Goal: Find specific page/section: Find specific page/section

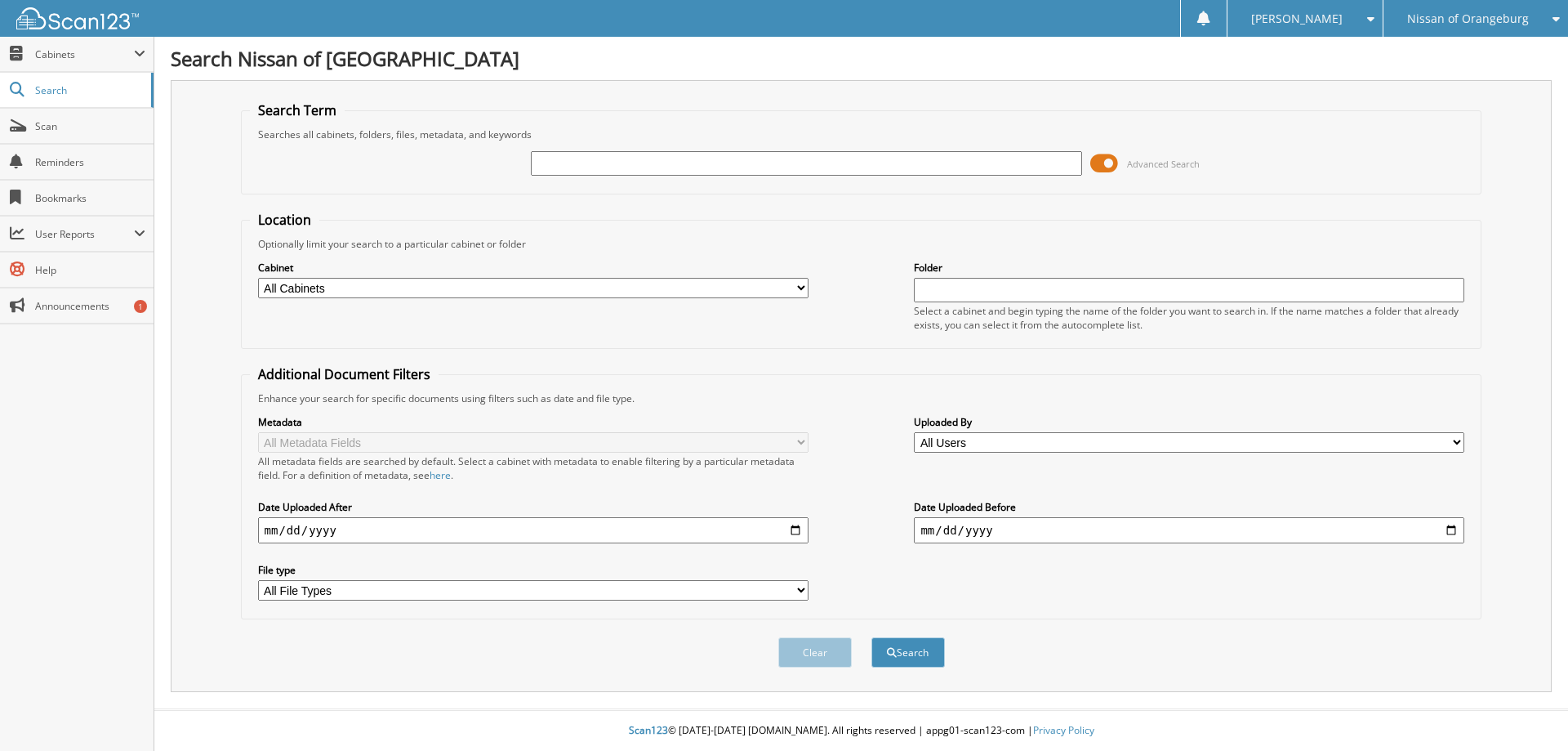
click at [678, 166] on input "text" at bounding box center [807, 163] width 551 height 24
type input "122244"
click at [872, 637] on button "Search" at bounding box center [909, 652] width 74 height 30
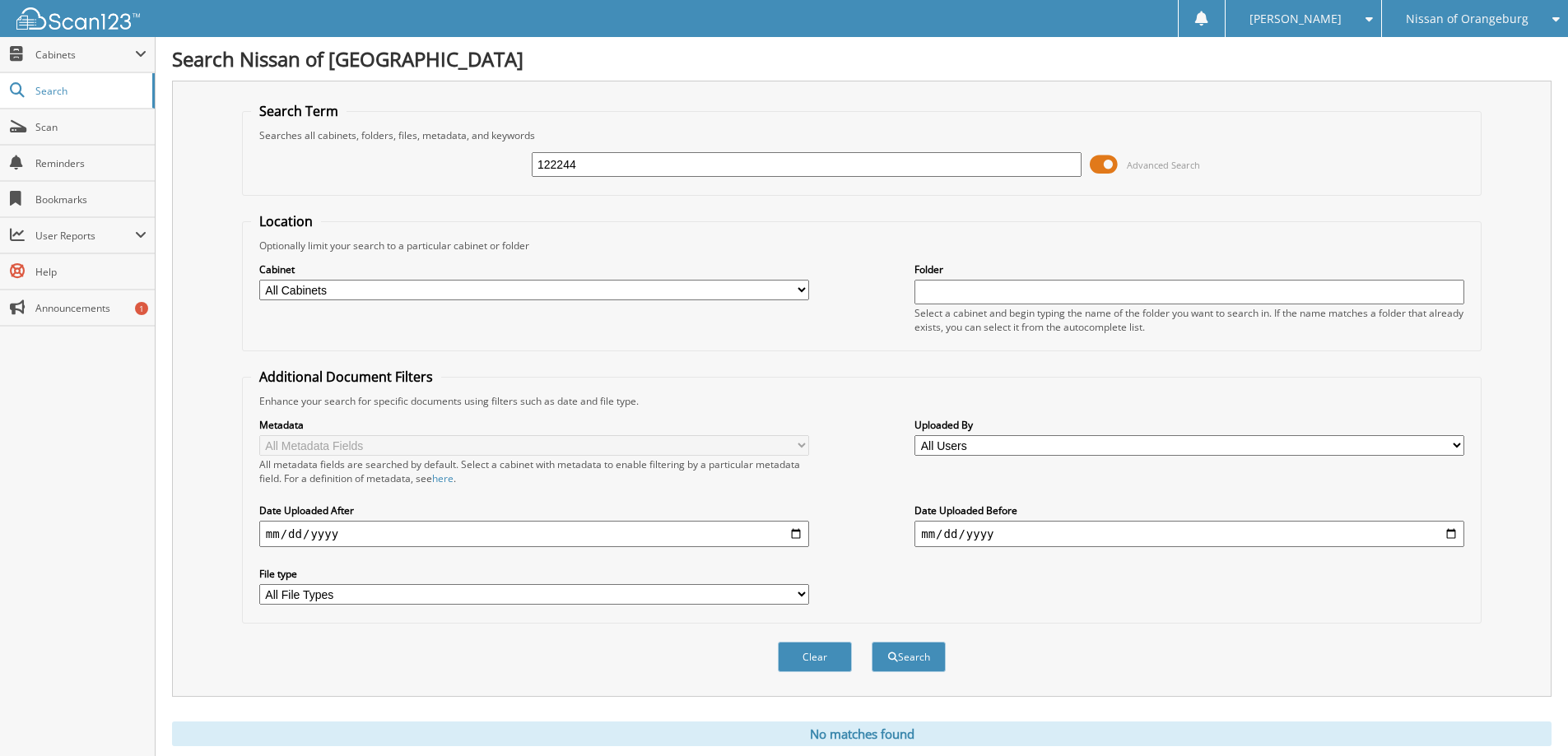
click at [683, 167] on input "122244" at bounding box center [806, 164] width 550 height 24
type input "12244"
click at [871, 642] on button "Search" at bounding box center [909, 656] width 74 height 30
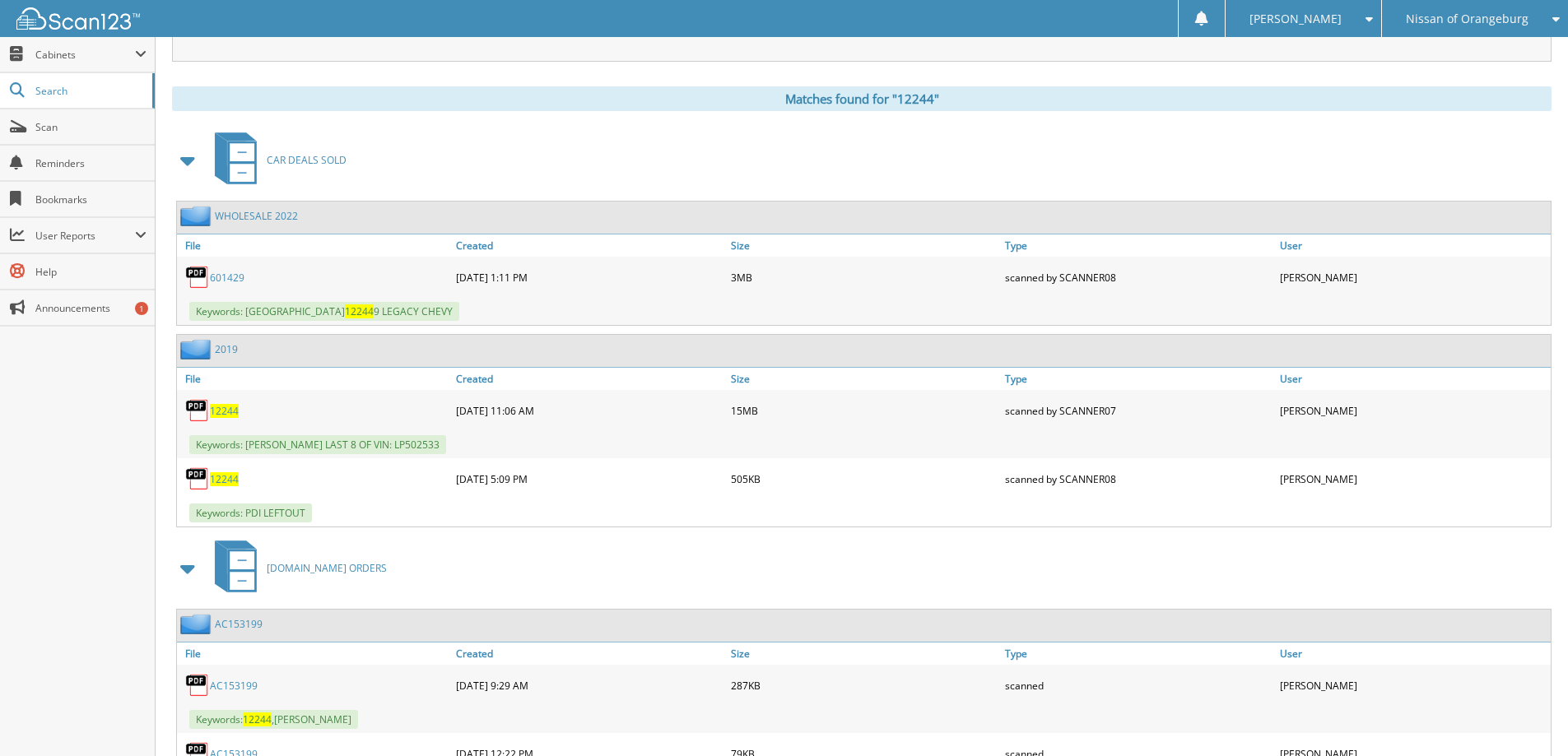
scroll to position [658, 0]
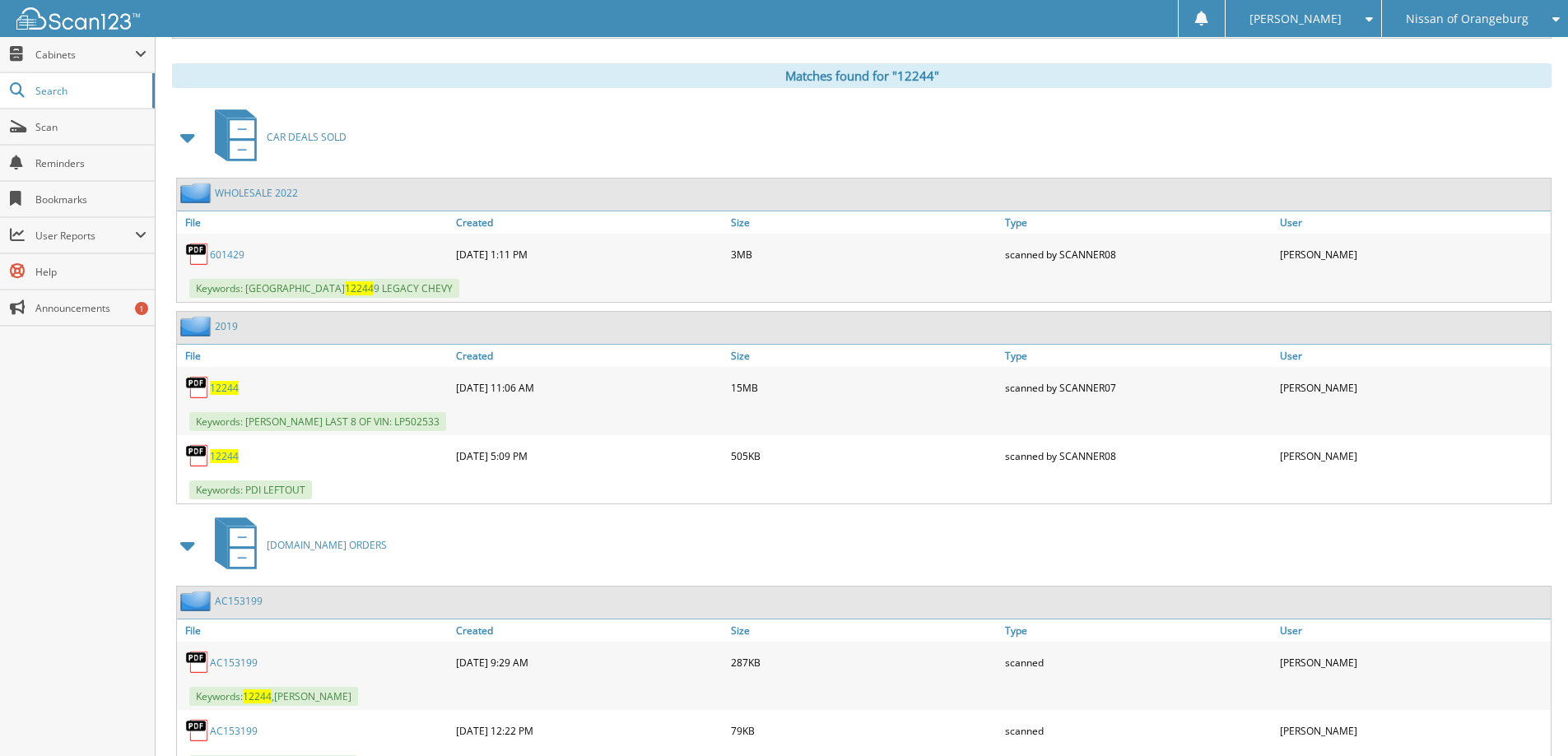
click at [219, 392] on span "12244" at bounding box center [224, 388] width 28 height 14
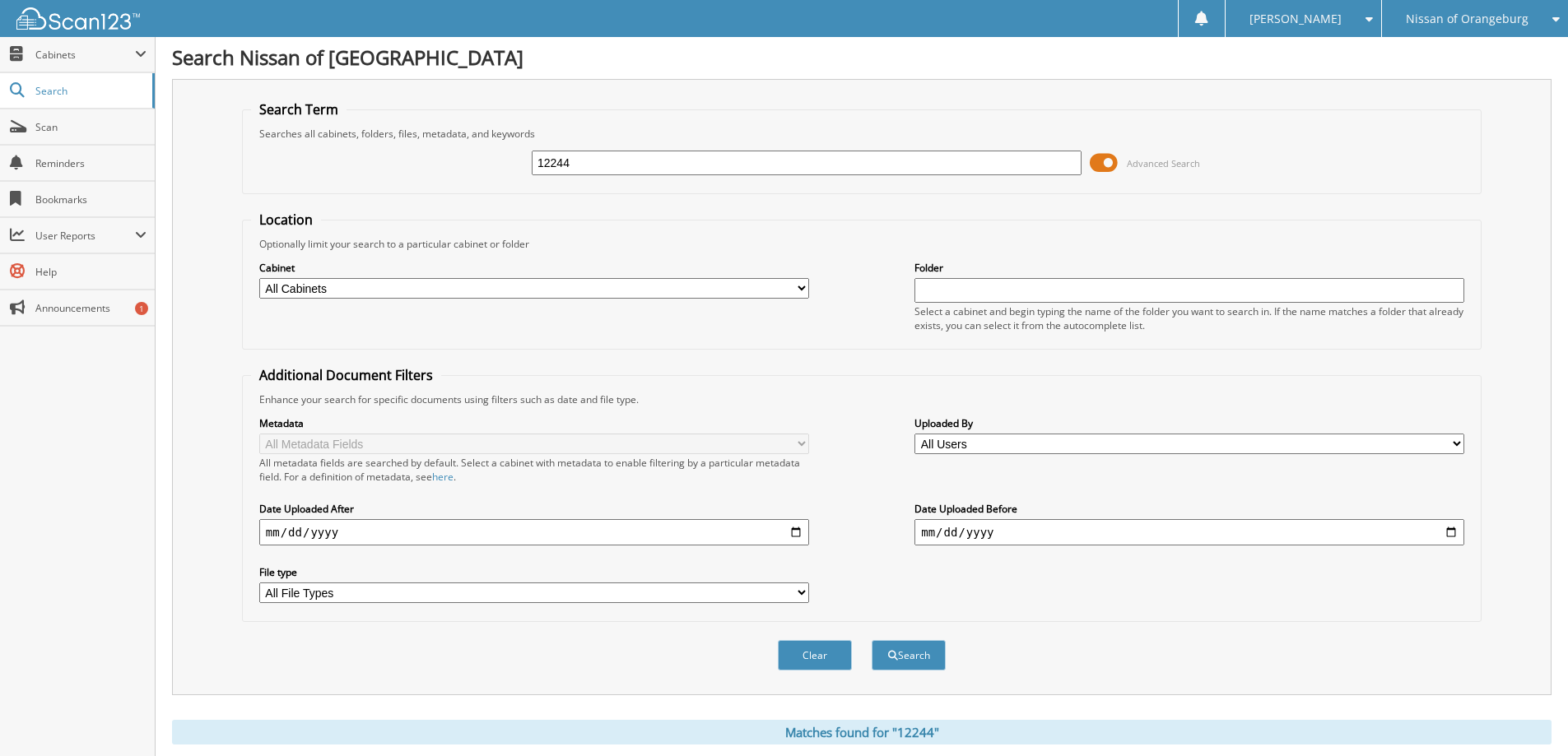
scroll to position [0, 0]
click at [649, 174] on input "12244" at bounding box center [806, 164] width 550 height 24
click at [648, 173] on input "12244" at bounding box center [806, 164] width 550 height 24
type input "12994"
click at [871, 642] on button "Search" at bounding box center [909, 656] width 74 height 30
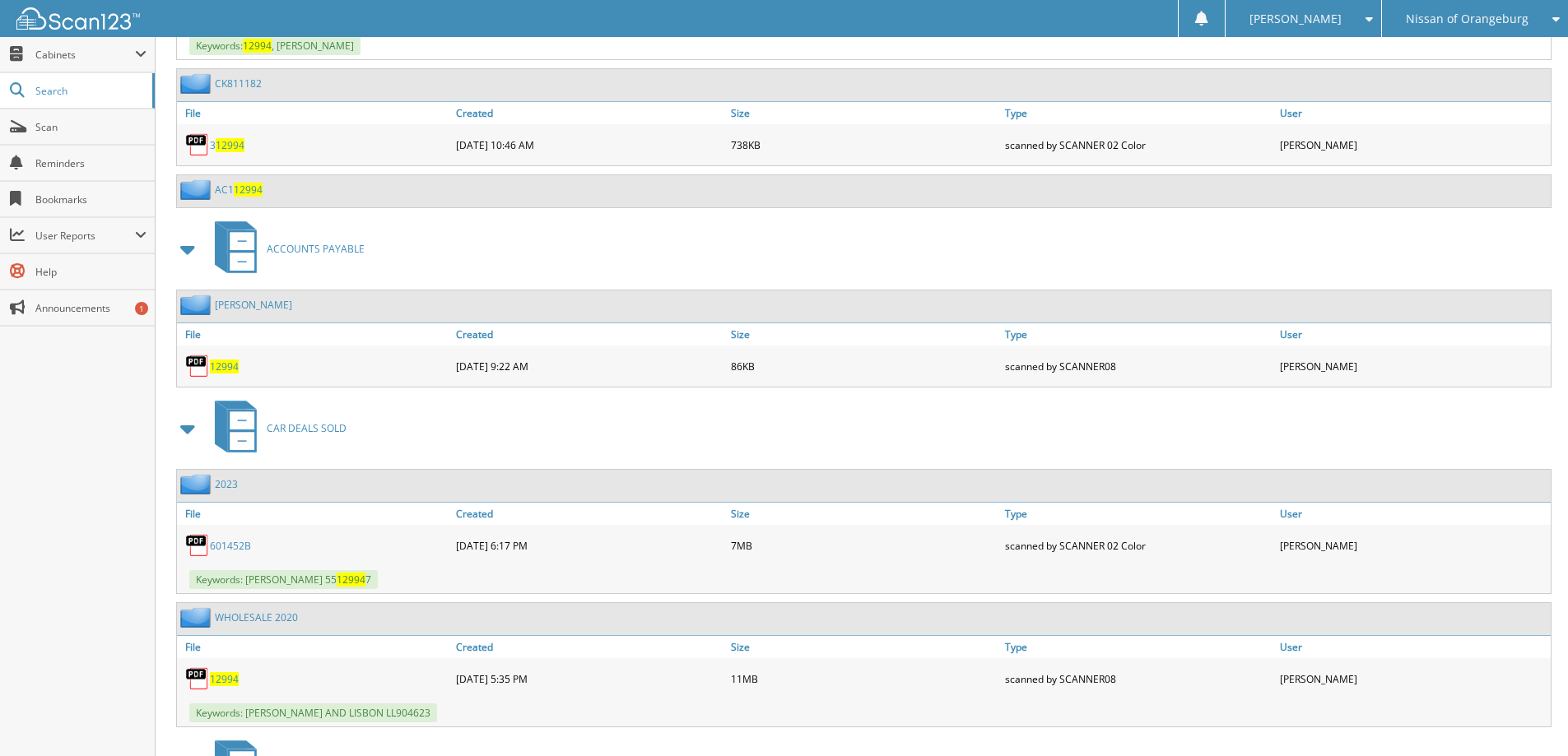
scroll to position [987, 0]
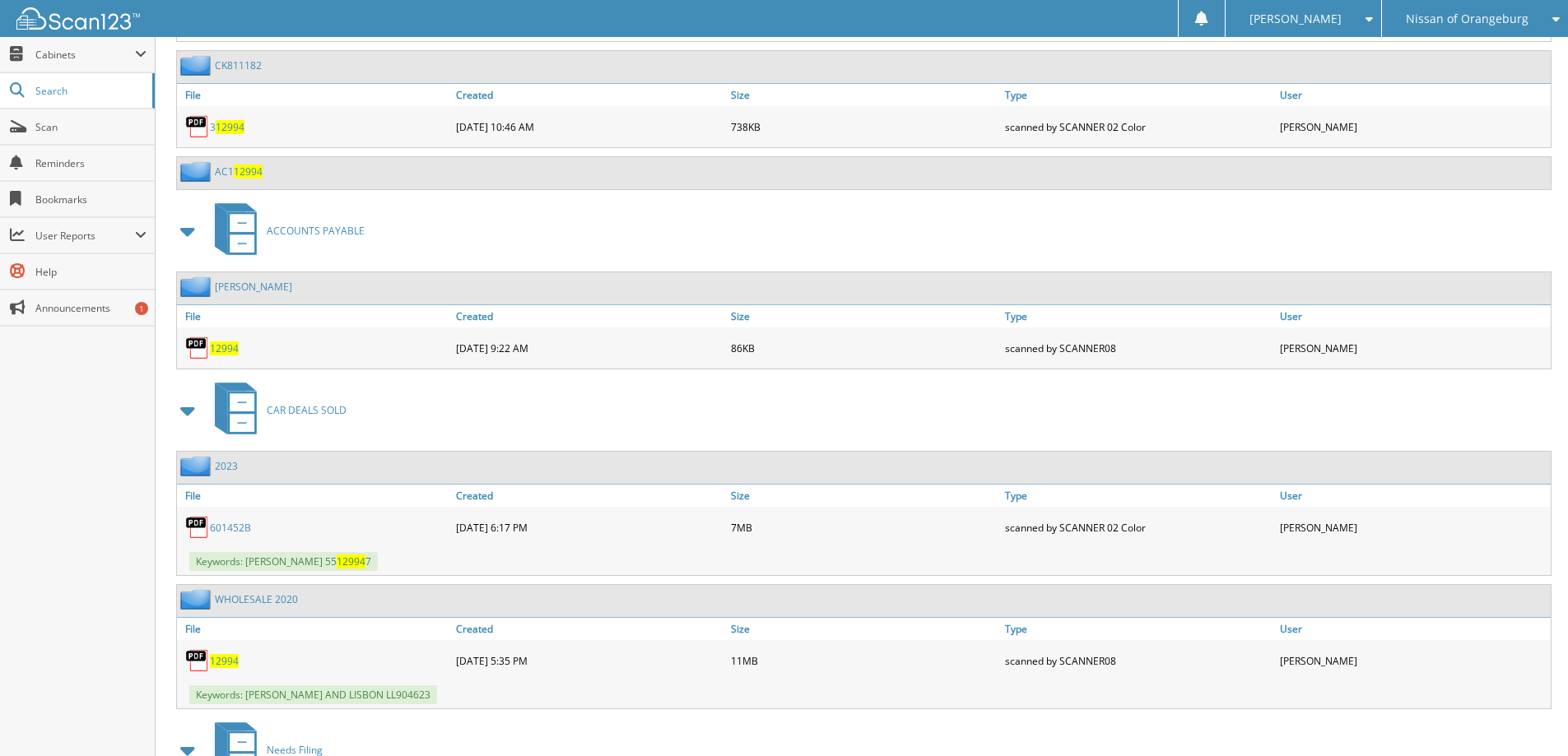
click at [228, 663] on span "12994" at bounding box center [224, 661] width 28 height 14
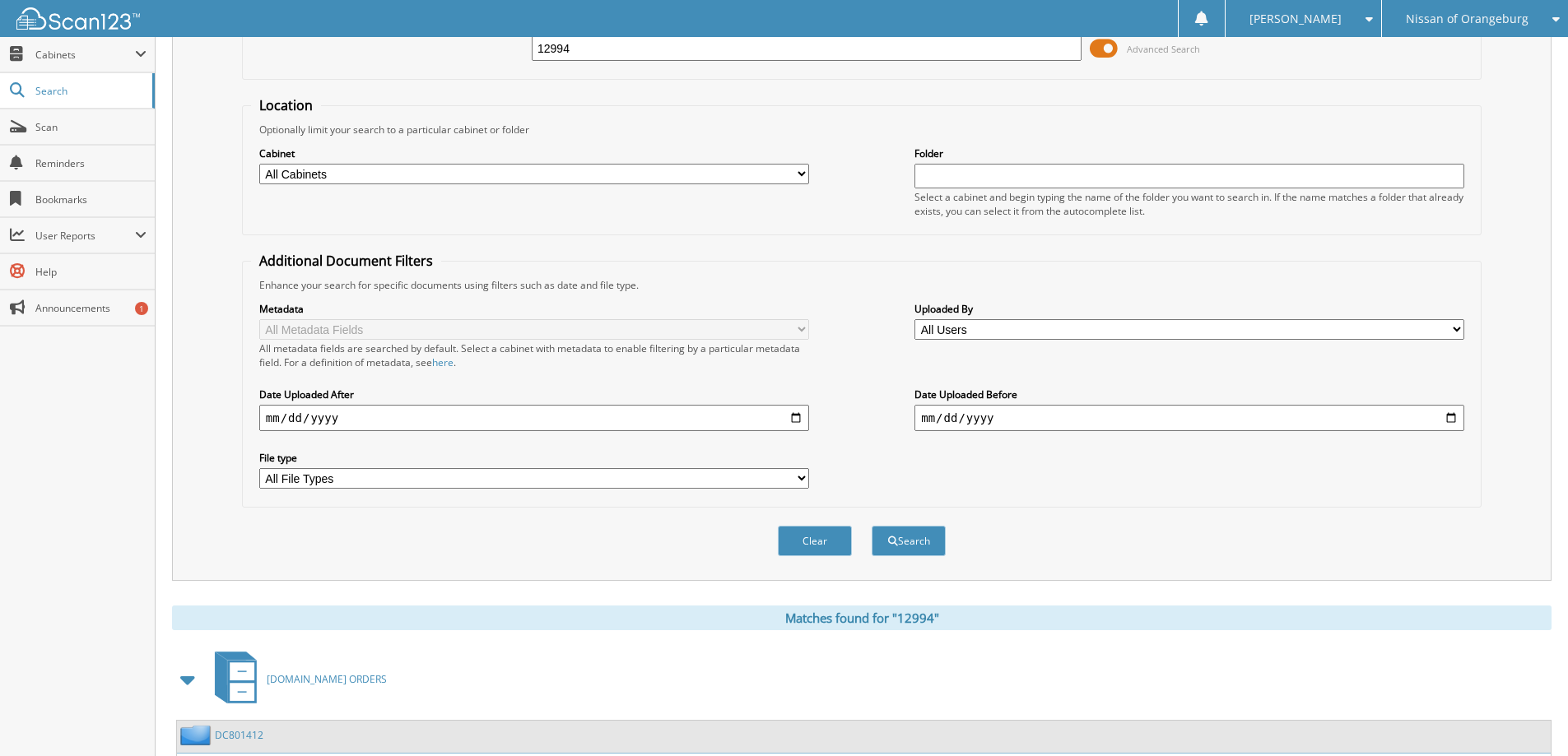
scroll to position [0, 0]
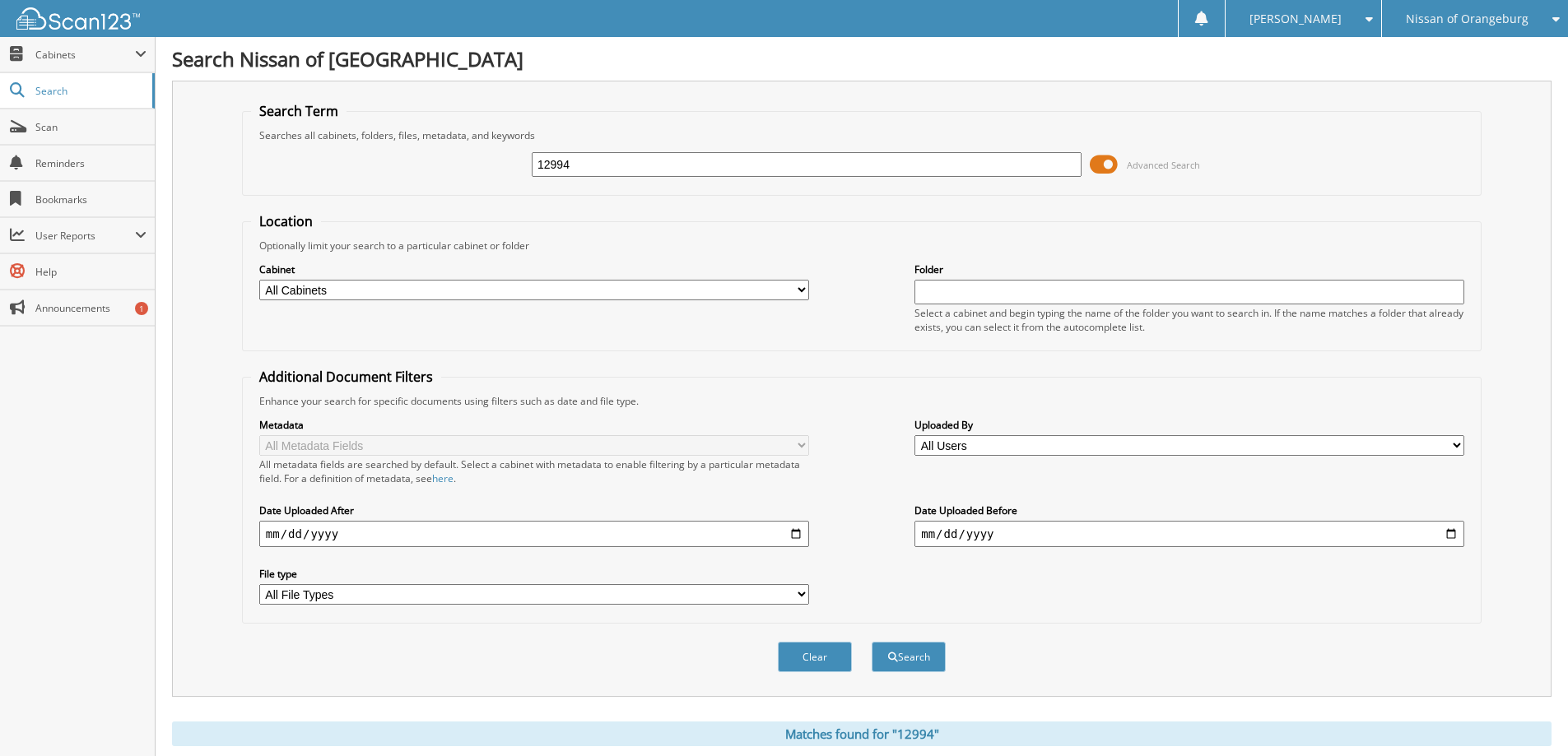
click at [592, 162] on input "12994" at bounding box center [806, 164] width 550 height 24
type input "12356"
click at [871, 642] on button "Search" at bounding box center [909, 656] width 74 height 30
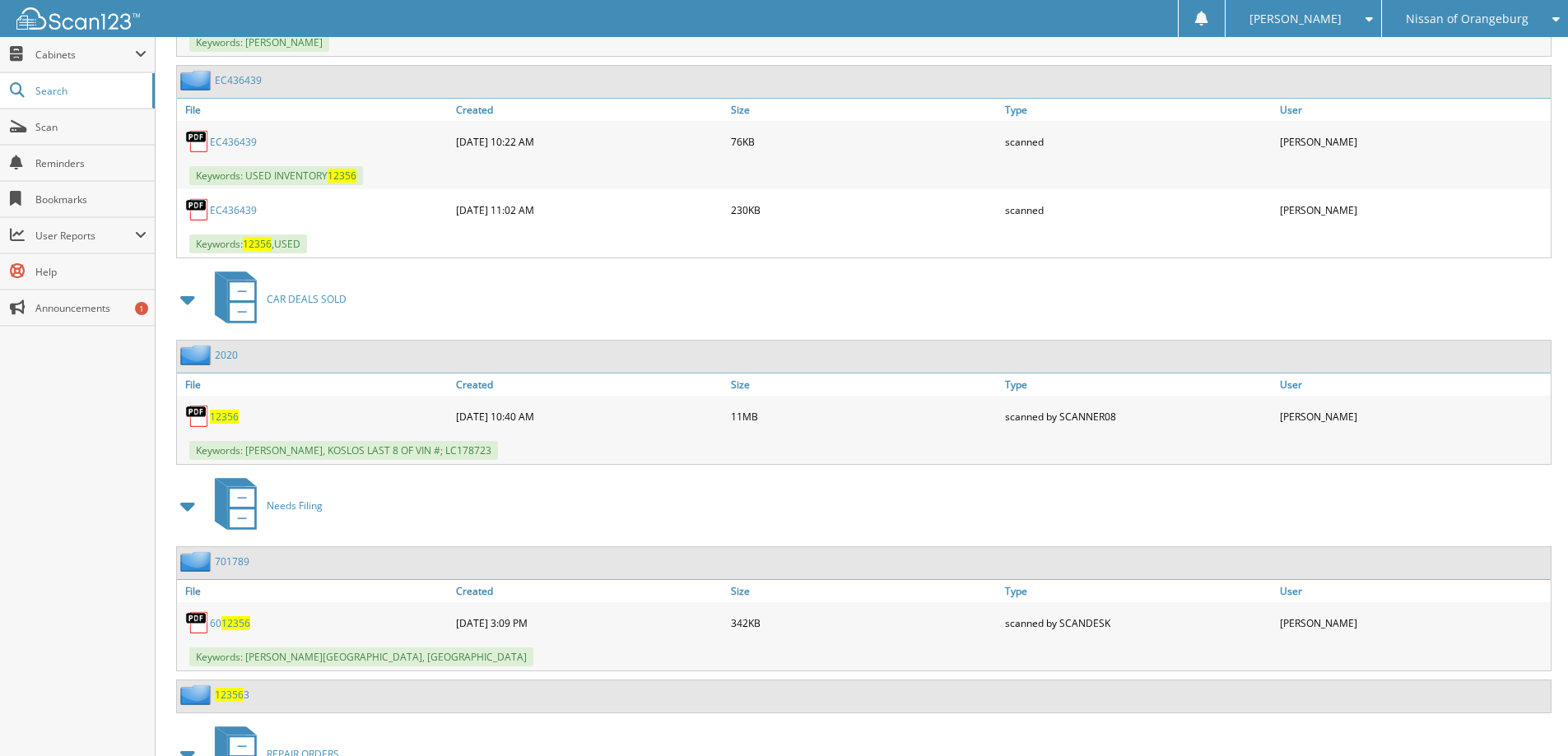
scroll to position [987, 0]
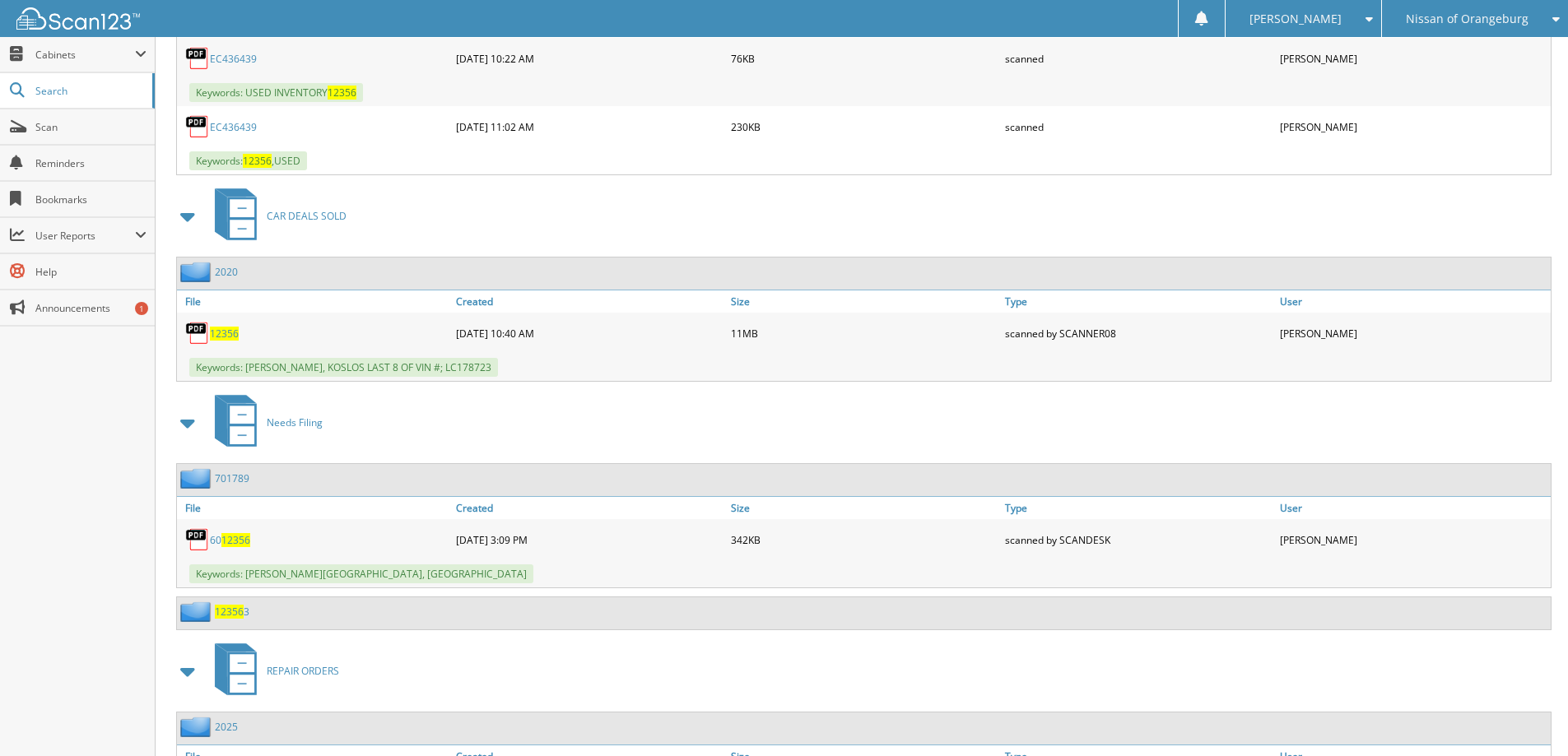
click at [232, 335] on span "12356" at bounding box center [224, 333] width 28 height 14
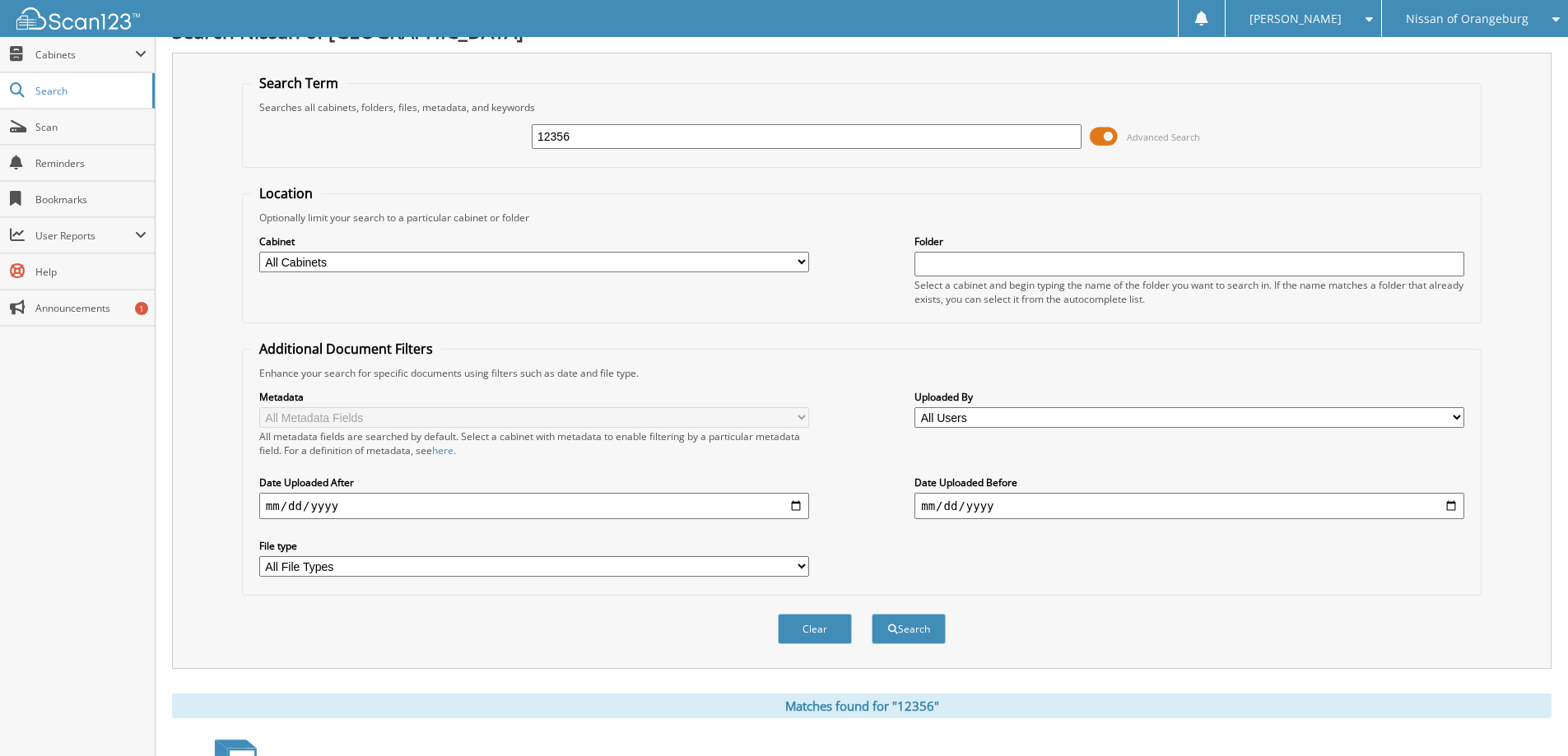
scroll to position [0, 0]
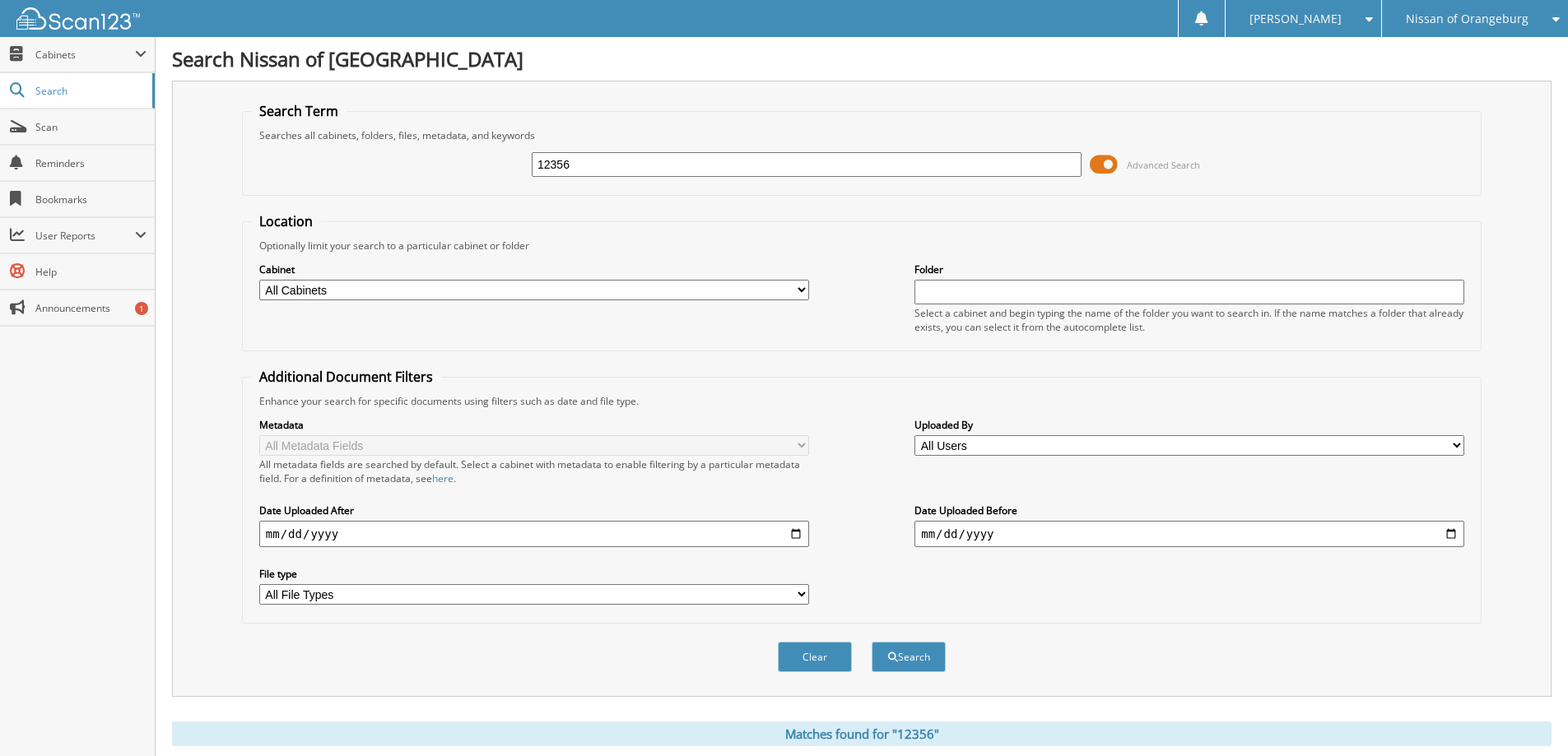
click at [612, 163] on input "12356" at bounding box center [806, 164] width 550 height 24
type input "12300"
click at [871, 642] on button "Search" at bounding box center [909, 656] width 74 height 30
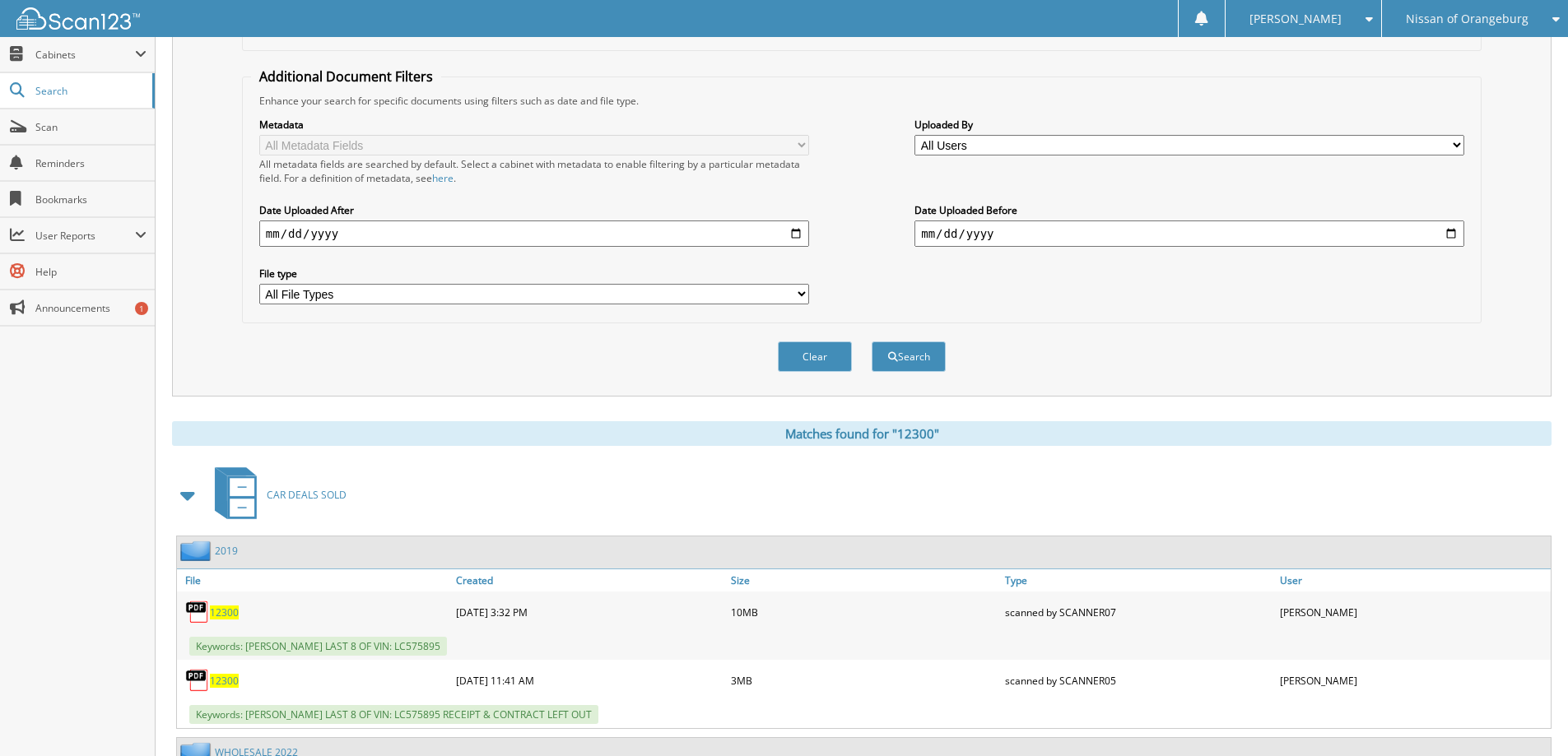
scroll to position [329, 0]
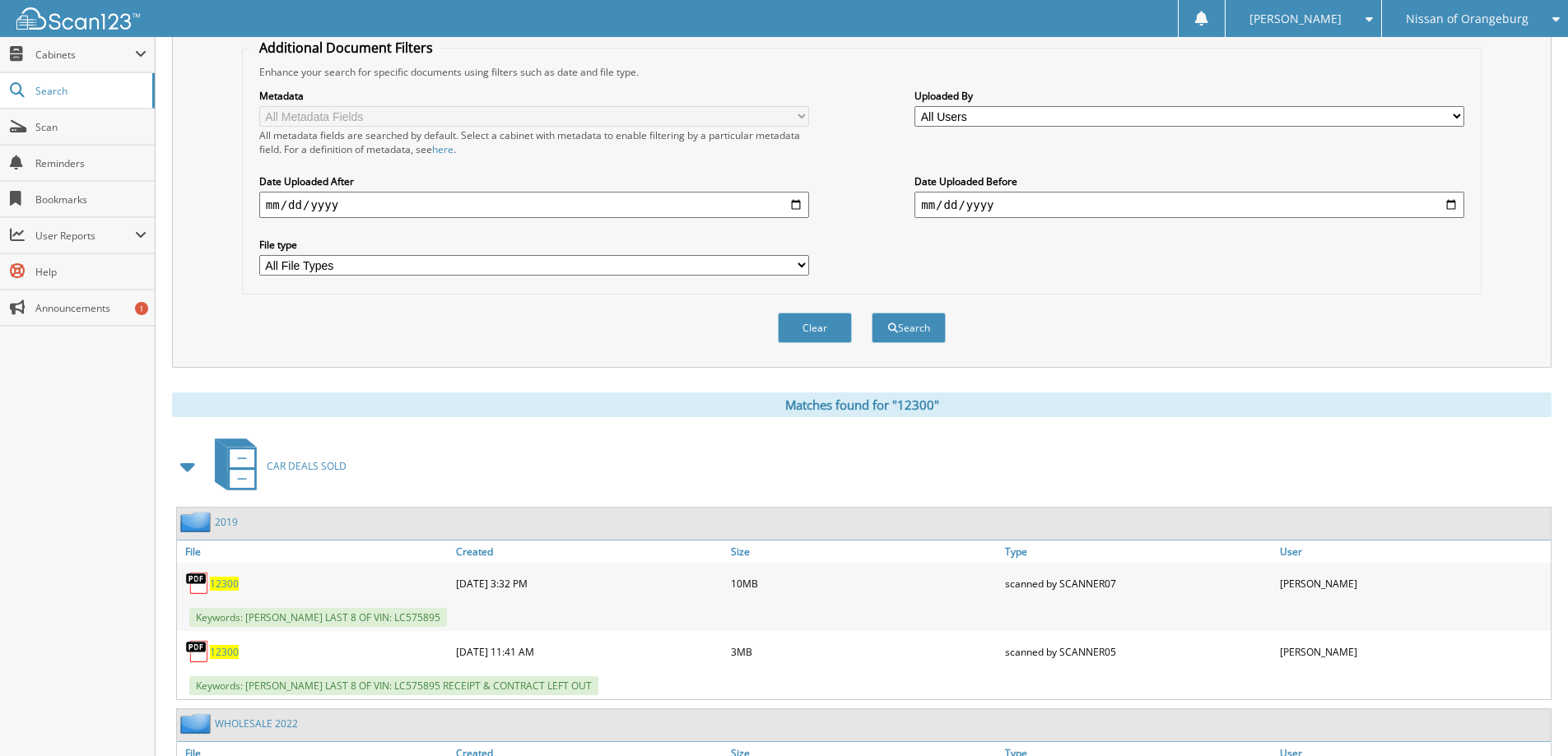
click at [229, 582] on span "12300" at bounding box center [224, 583] width 28 height 14
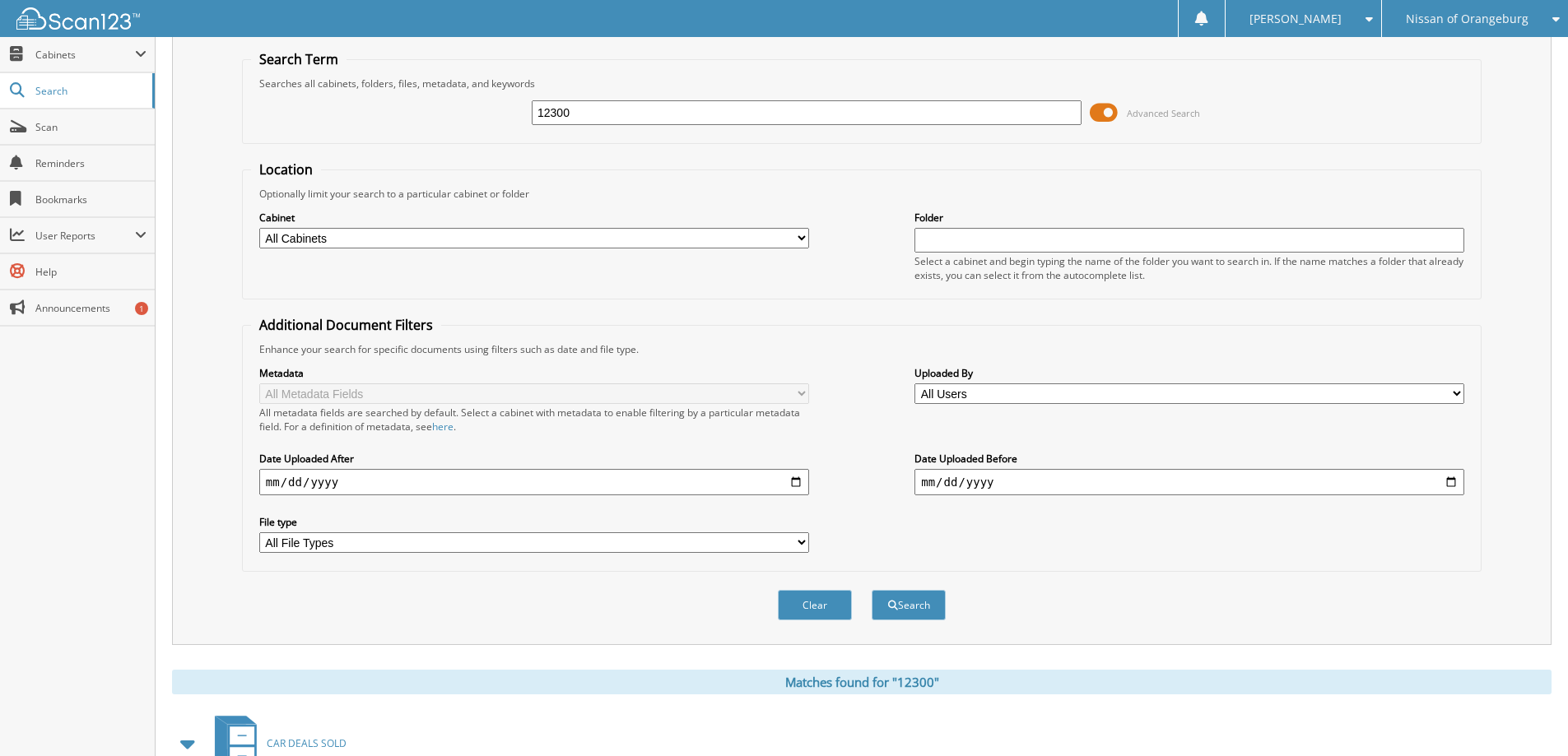
scroll to position [0, 0]
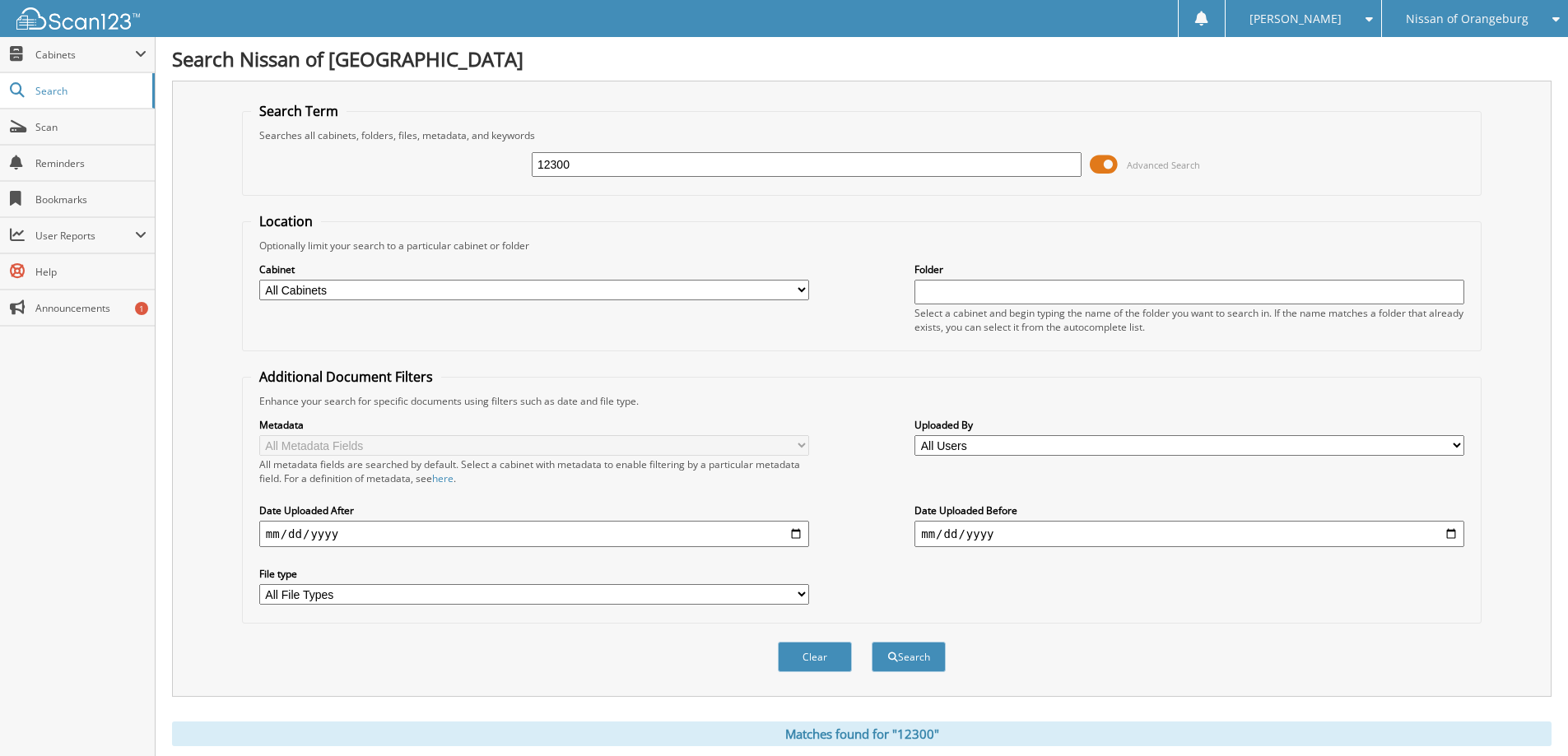
click at [581, 173] on input "12300" at bounding box center [806, 164] width 550 height 24
type input "12629"
click at [871, 642] on button "Search" at bounding box center [909, 656] width 74 height 30
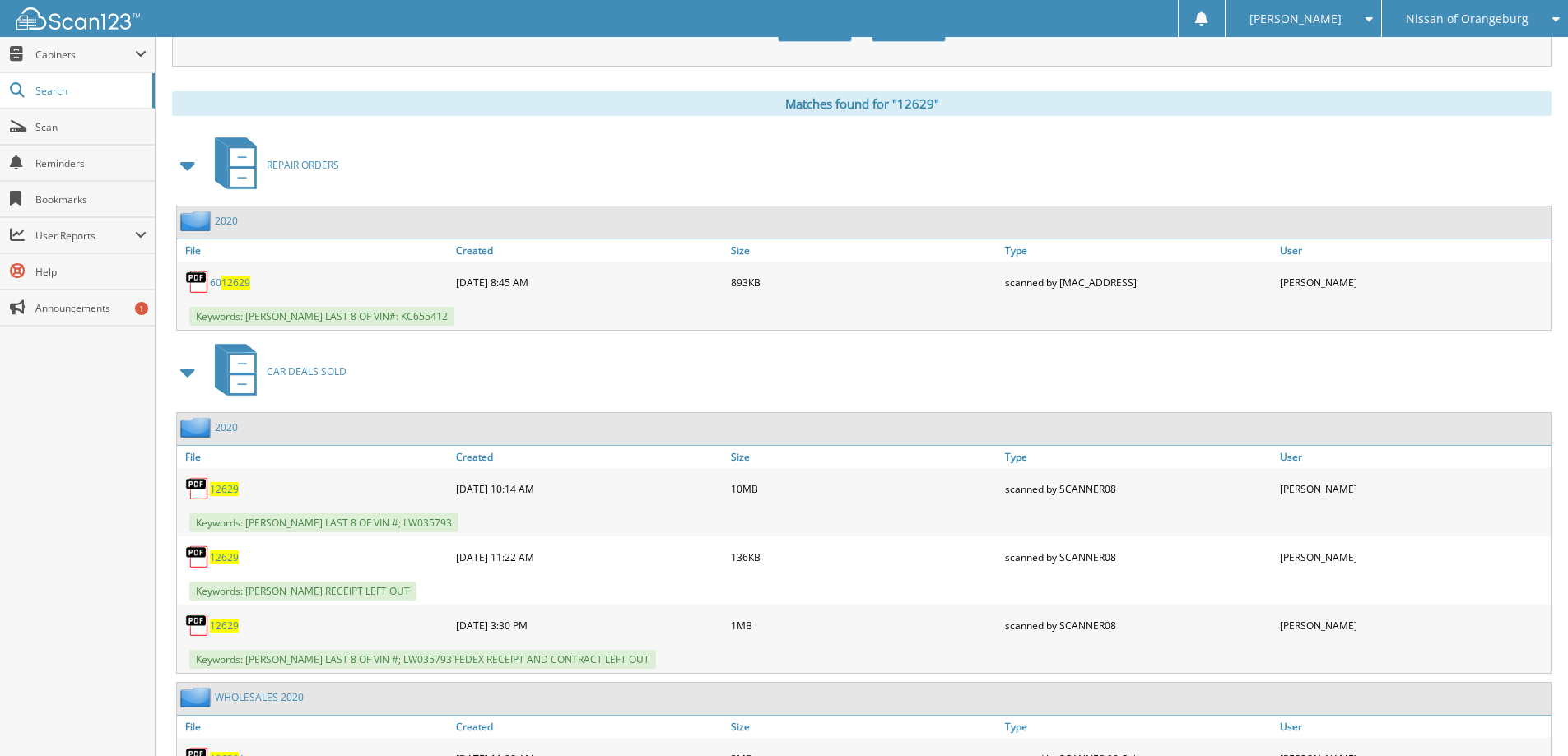
scroll to position [740, 0]
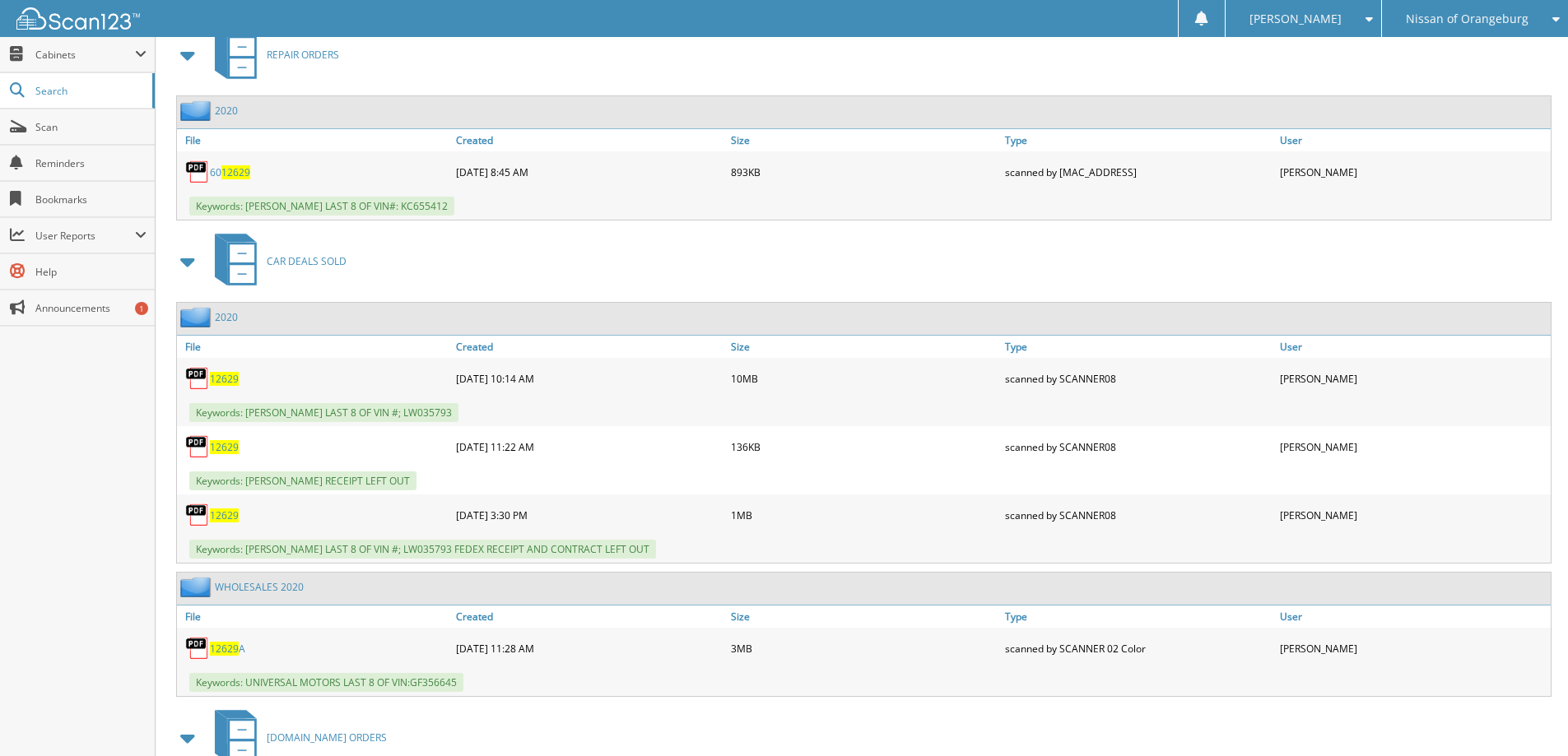
click at [224, 377] on span "12629" at bounding box center [224, 379] width 28 height 14
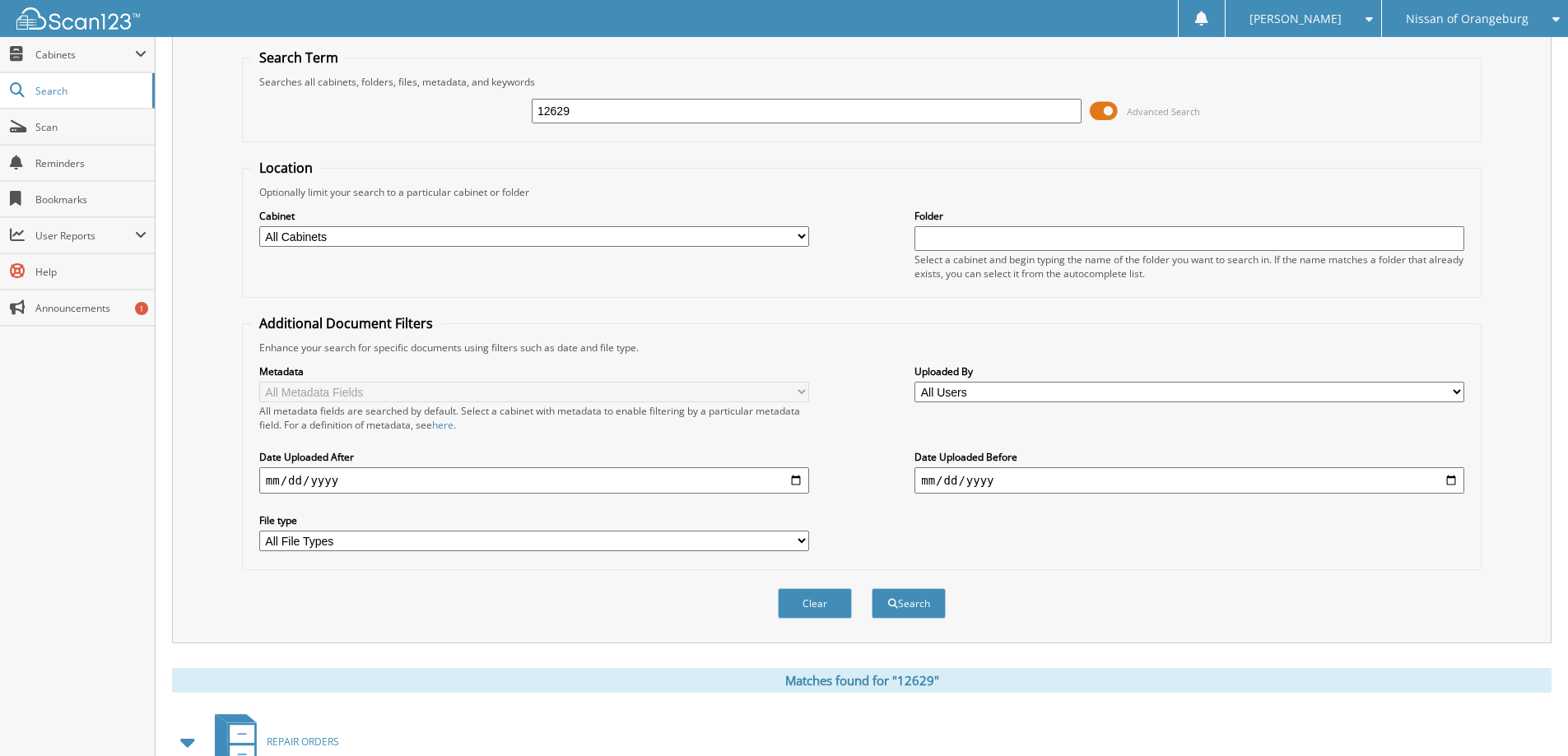
scroll to position [0, 0]
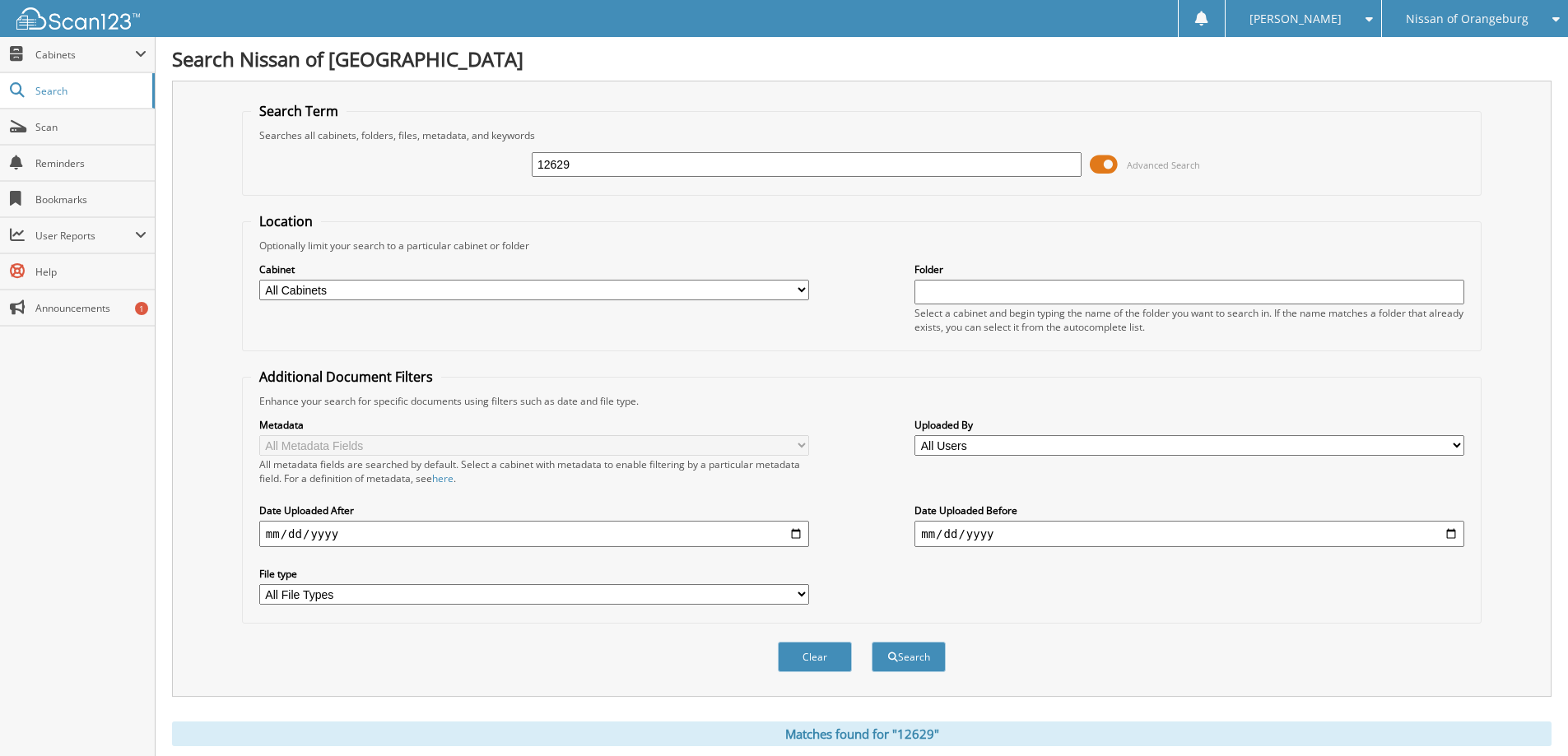
click at [634, 151] on div "12629" at bounding box center [806, 164] width 550 height 28
click at [629, 162] on input "12629" at bounding box center [806, 164] width 550 height 24
click at [623, 164] on input "12629" at bounding box center [806, 164] width 550 height 24
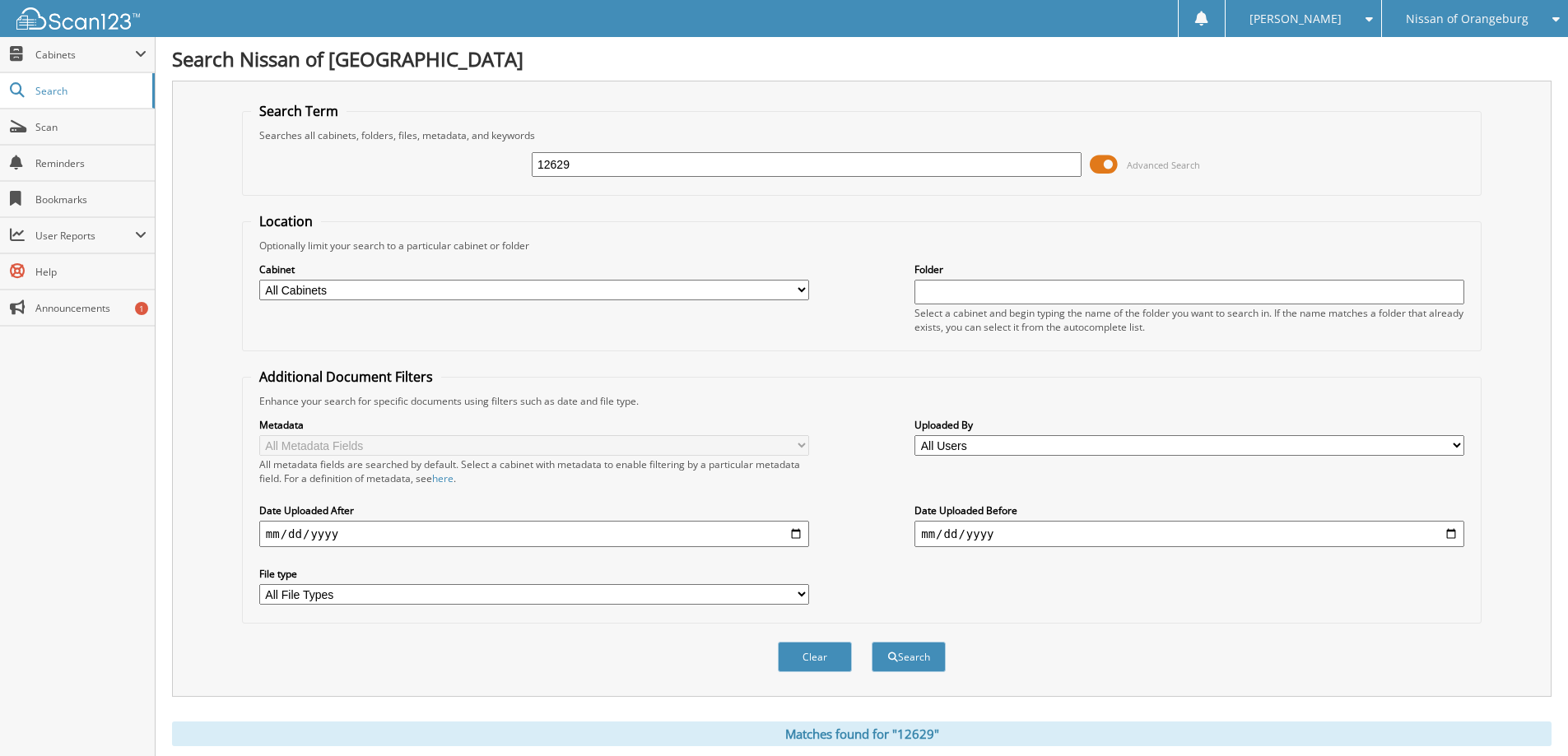
click at [623, 164] on input "12629" at bounding box center [806, 164] width 550 height 24
paste input "RL471522"
type input "RL471522"
click at [871, 642] on button "Search" at bounding box center [909, 656] width 74 height 30
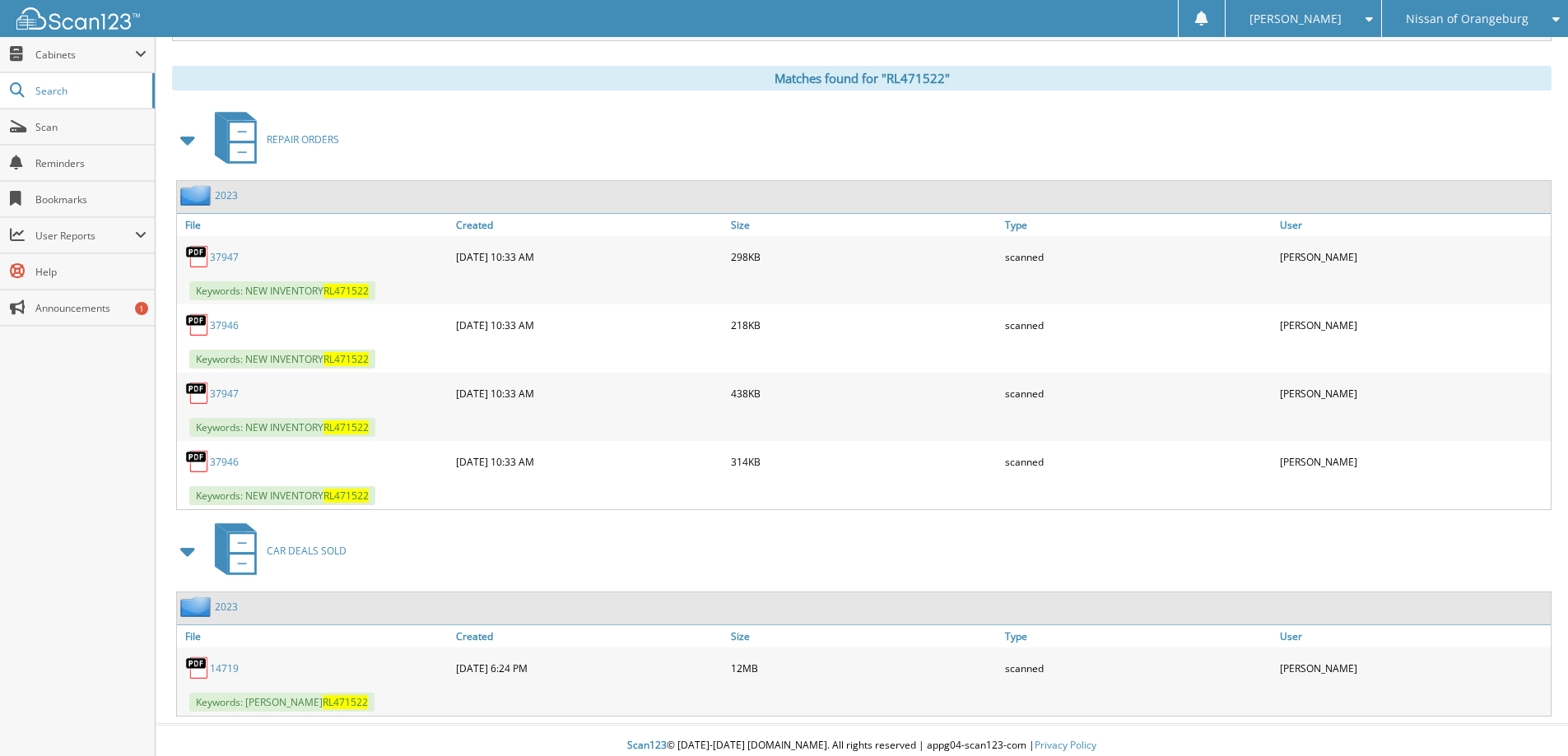
scroll to position [666, 0]
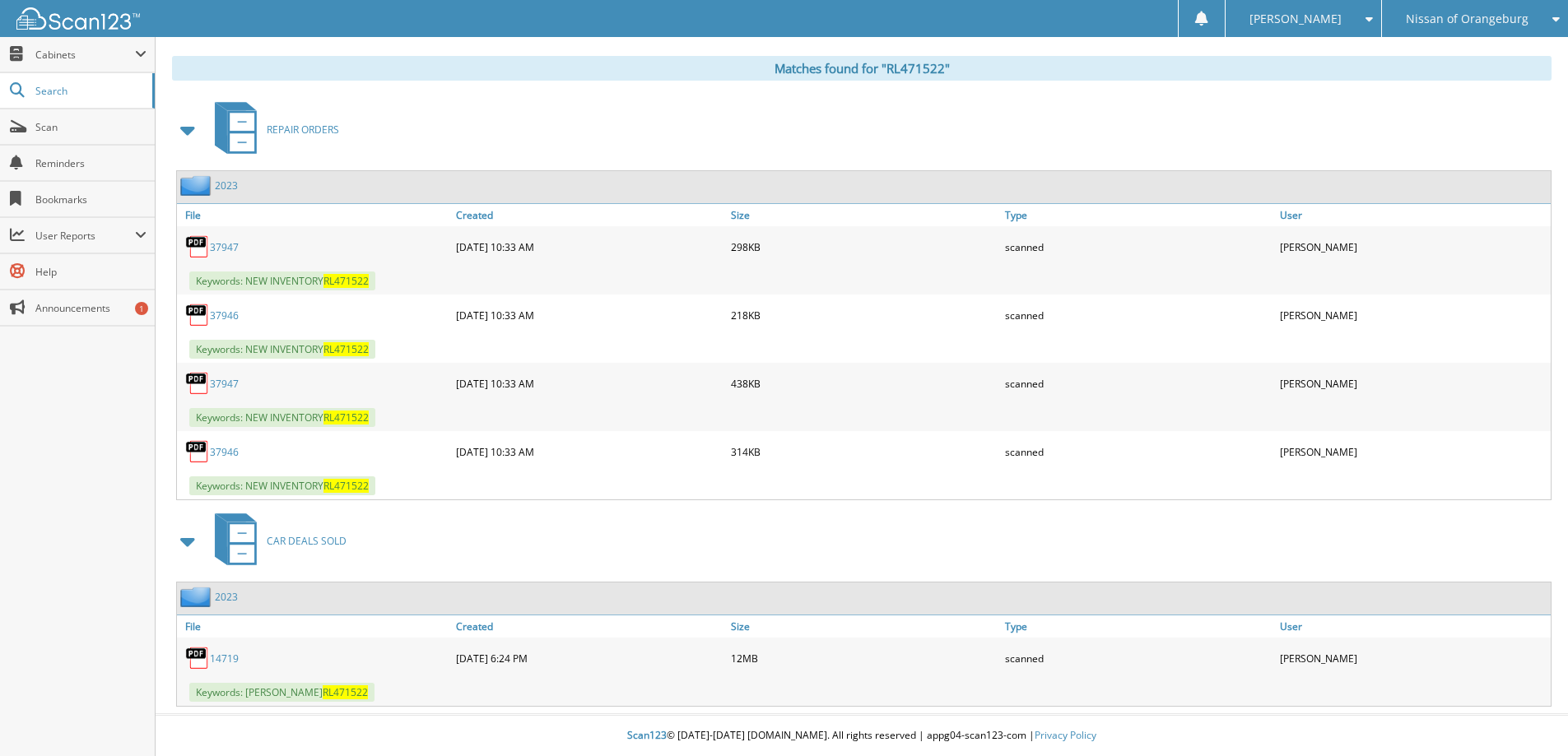
click at [225, 658] on link "14719" at bounding box center [224, 658] width 28 height 14
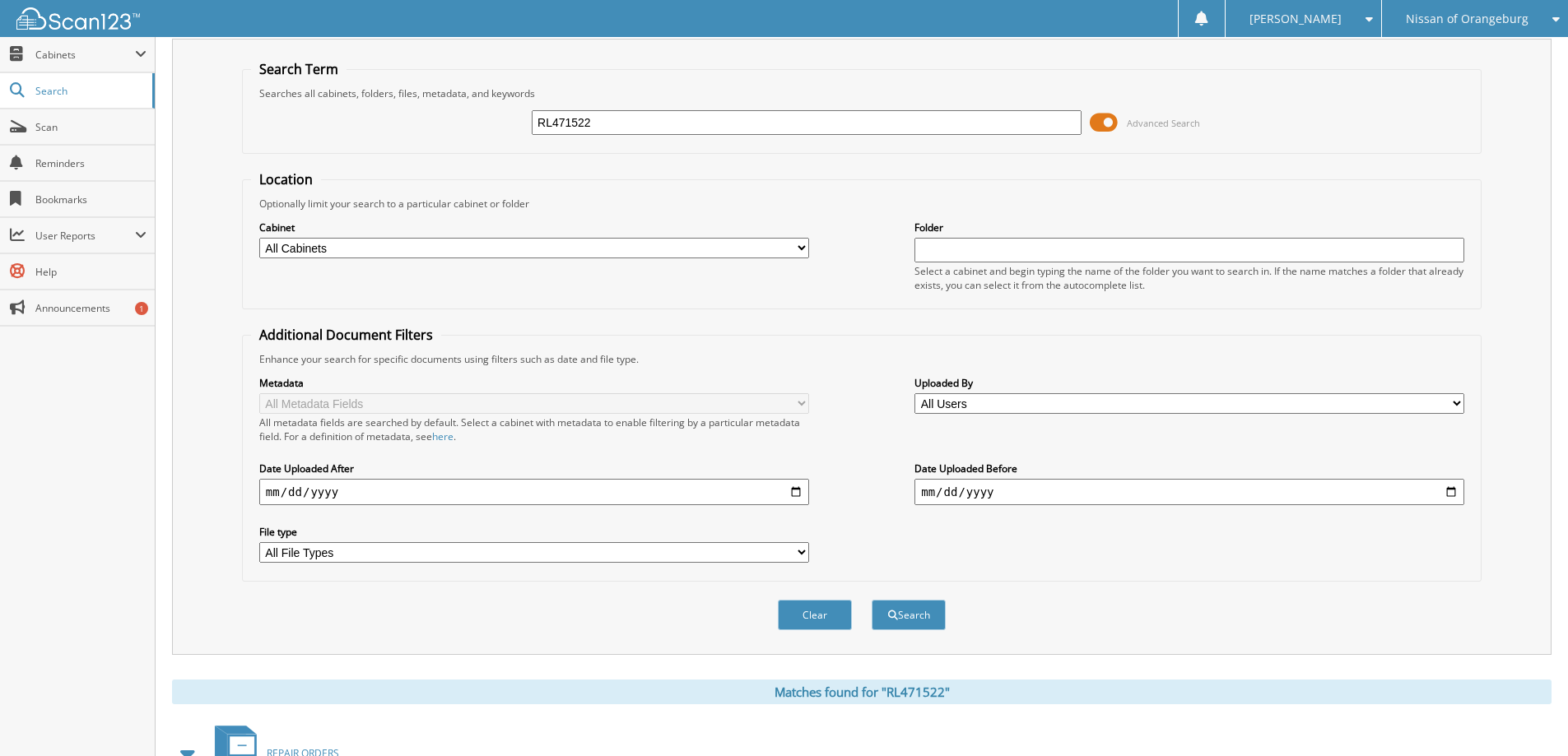
scroll to position [0, 0]
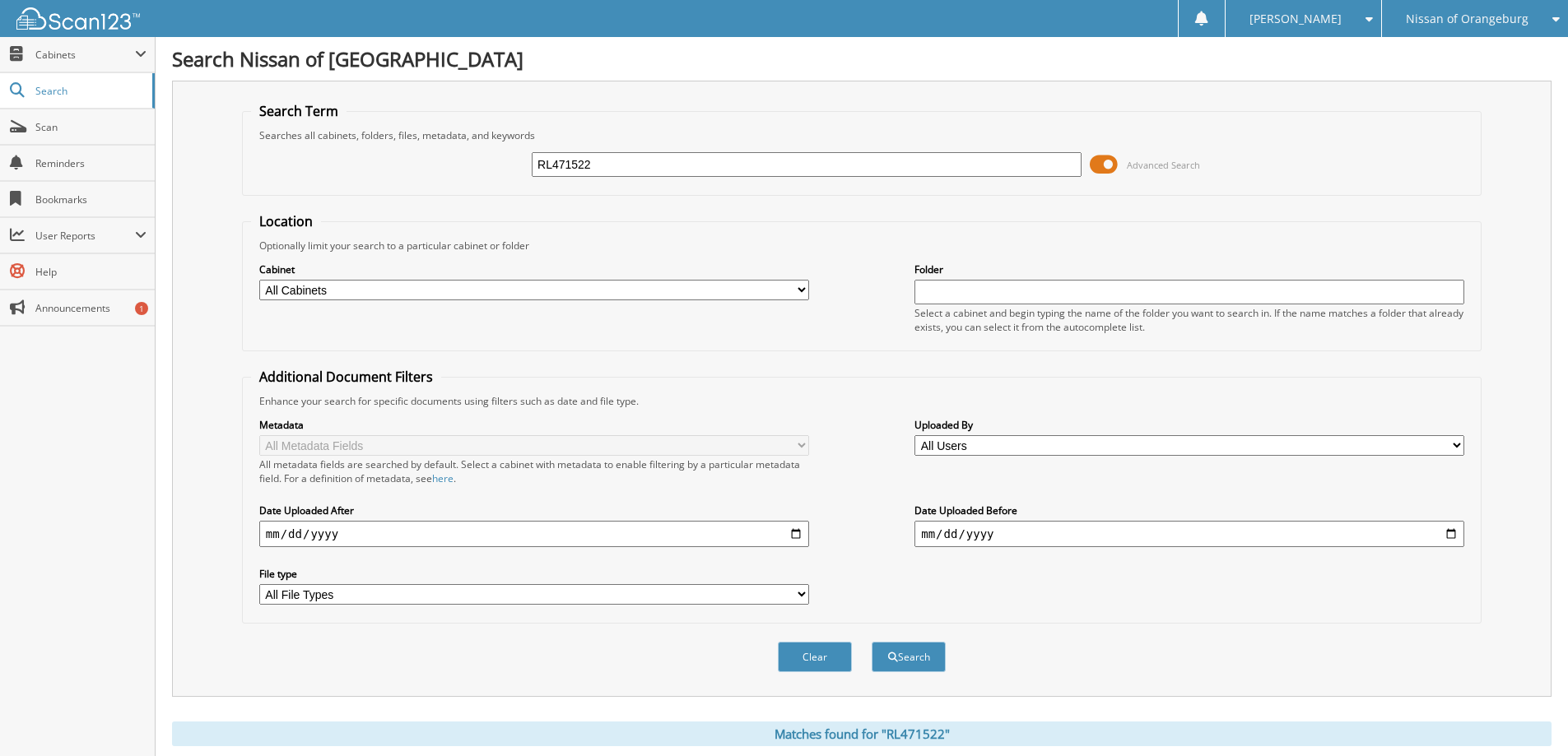
click at [658, 168] on input "RL471522" at bounding box center [806, 164] width 550 height 24
type input "15049"
click at [871, 642] on button "Search" at bounding box center [909, 656] width 74 height 30
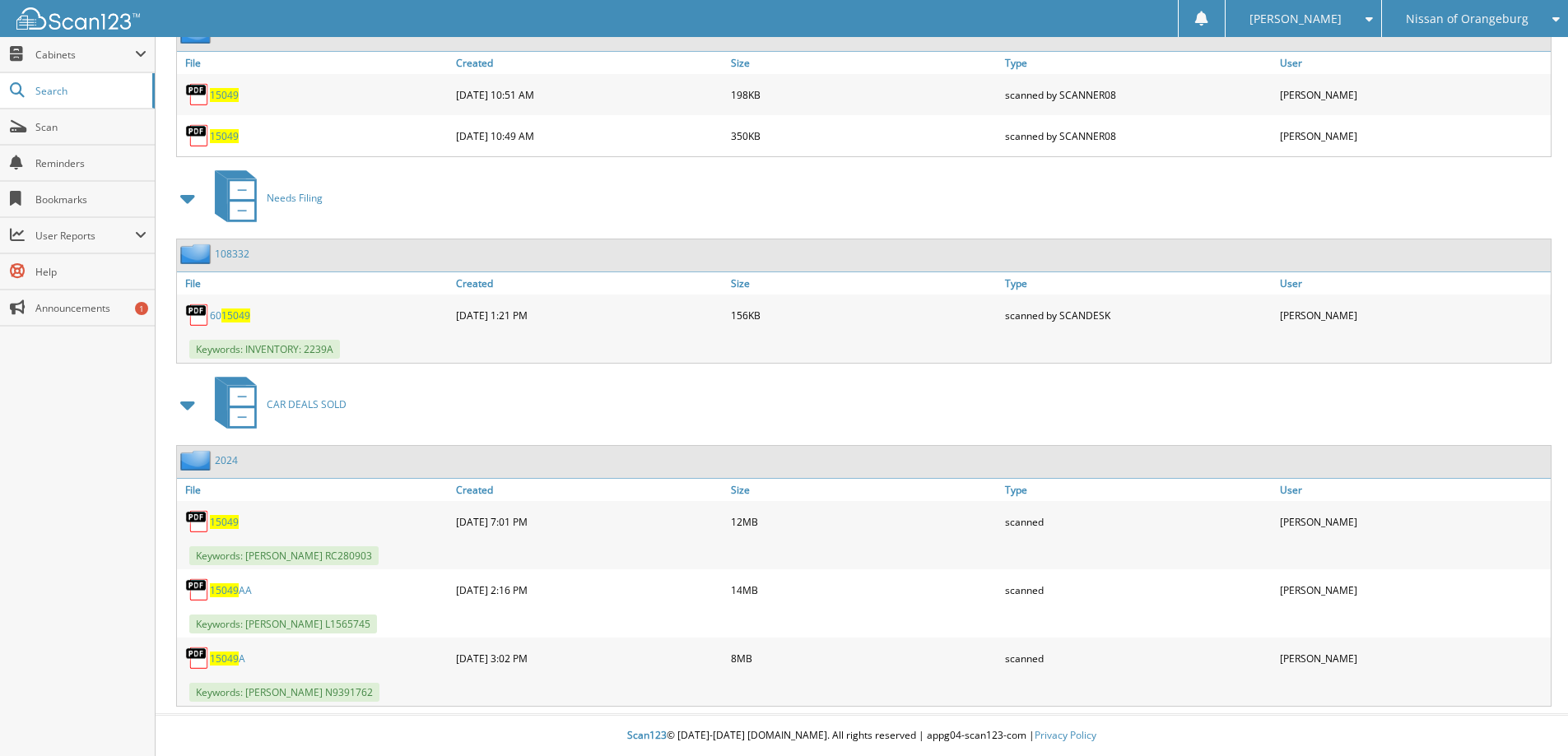
scroll to position [1360, 0]
click at [224, 525] on span "15049" at bounding box center [224, 522] width 28 height 14
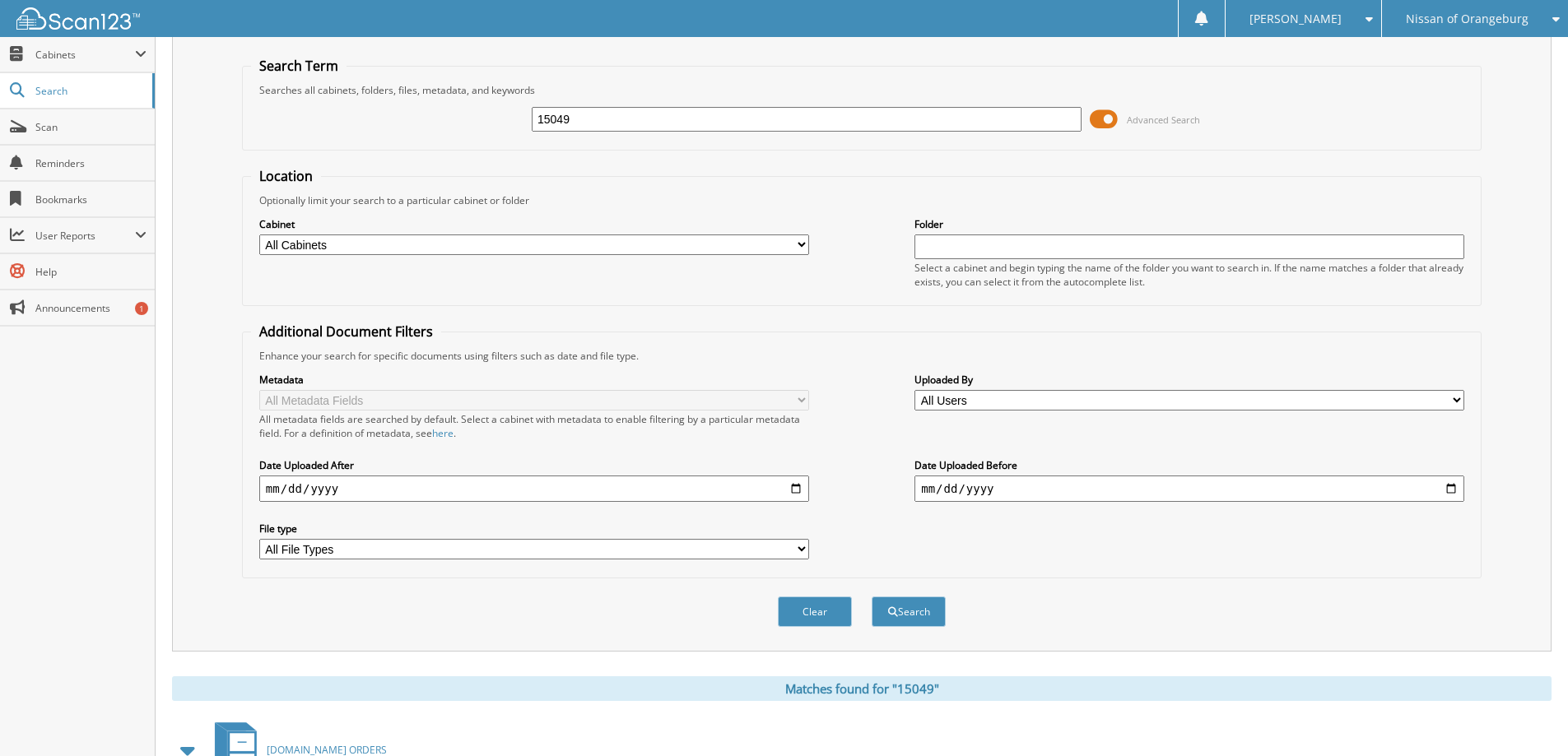
scroll to position [44, 0]
click at [618, 111] on input "15049" at bounding box center [806, 120] width 550 height 24
type input "16625"
click at [871, 598] on button "Search" at bounding box center [909, 612] width 74 height 30
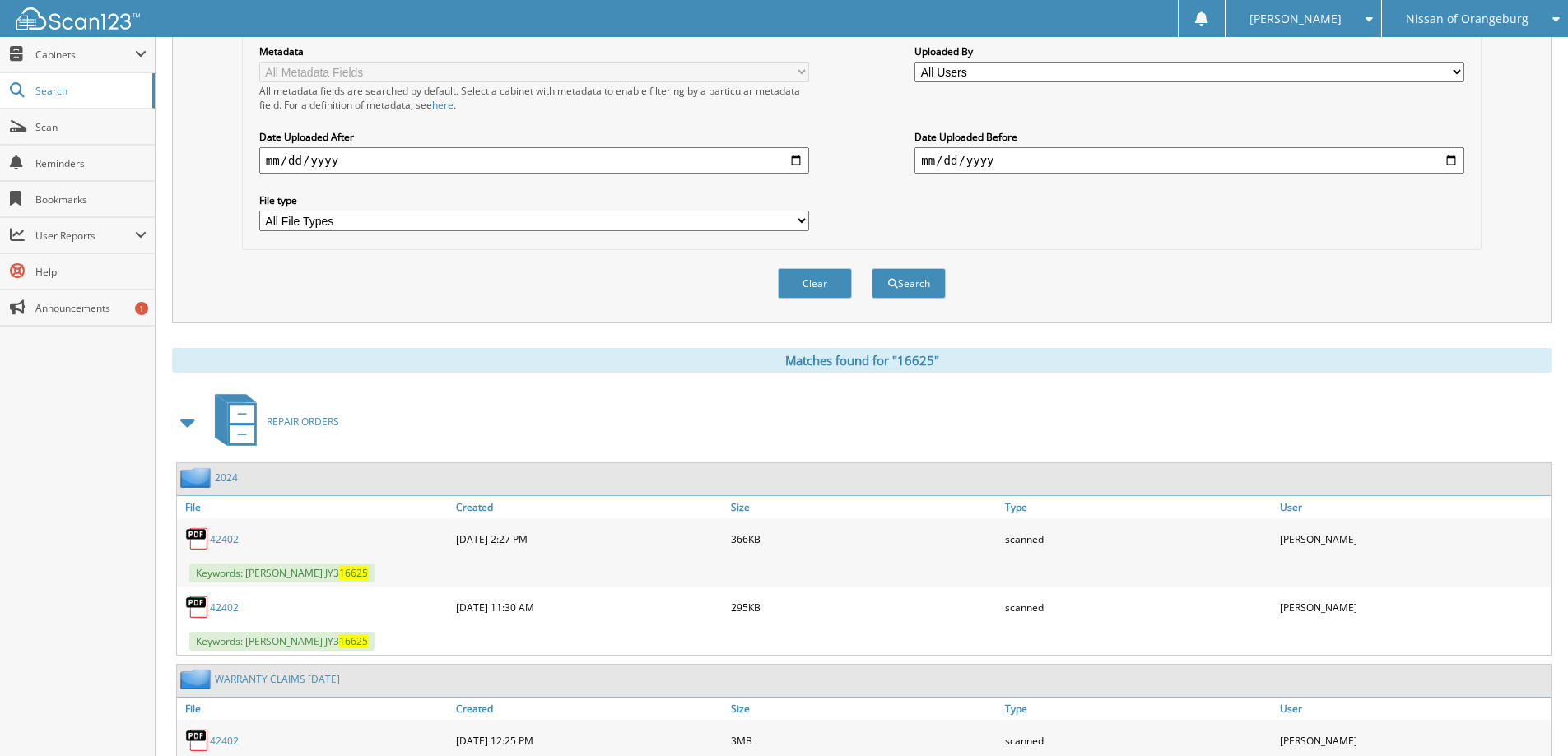
scroll to position [411, 0]
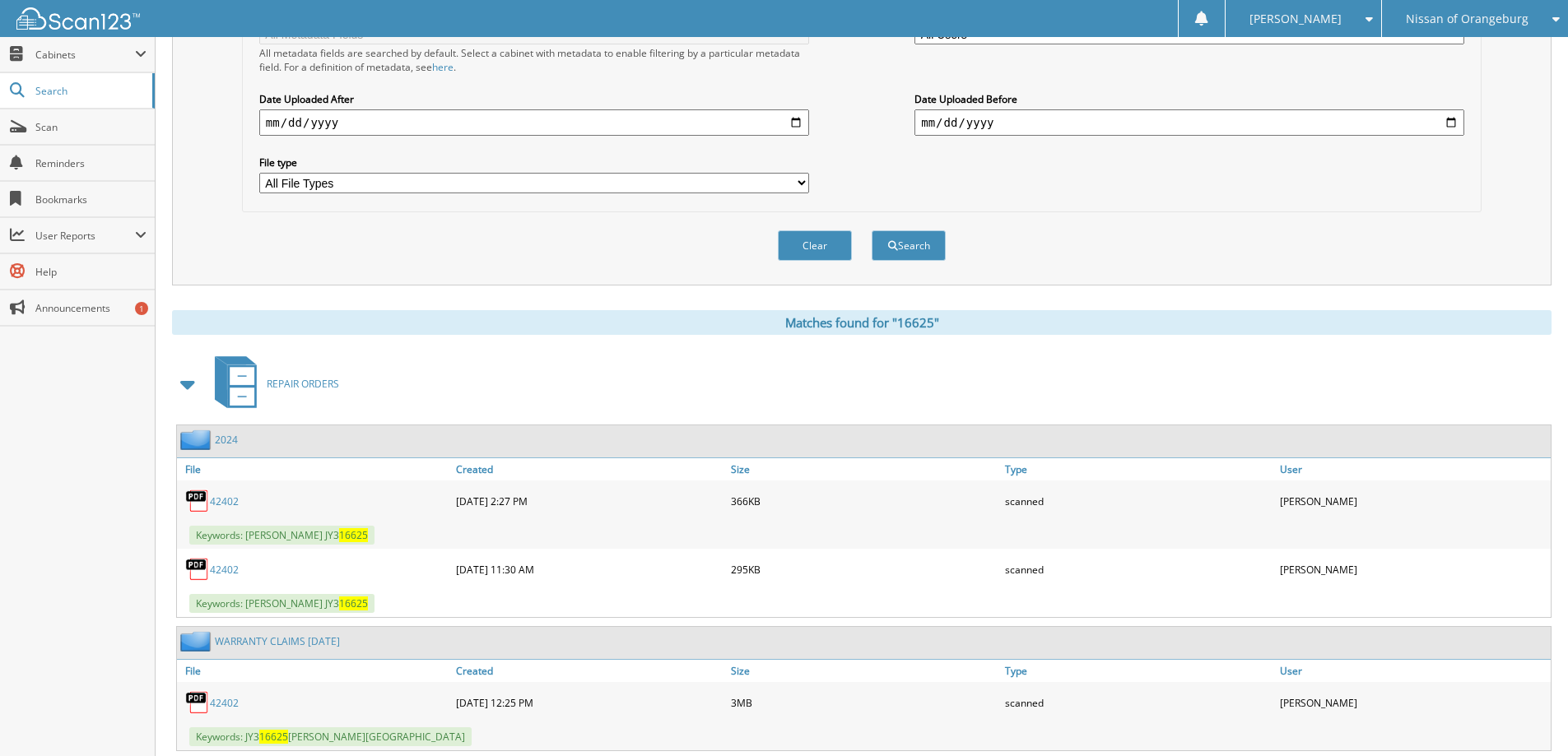
click at [187, 389] on span at bounding box center [189, 384] width 23 height 29
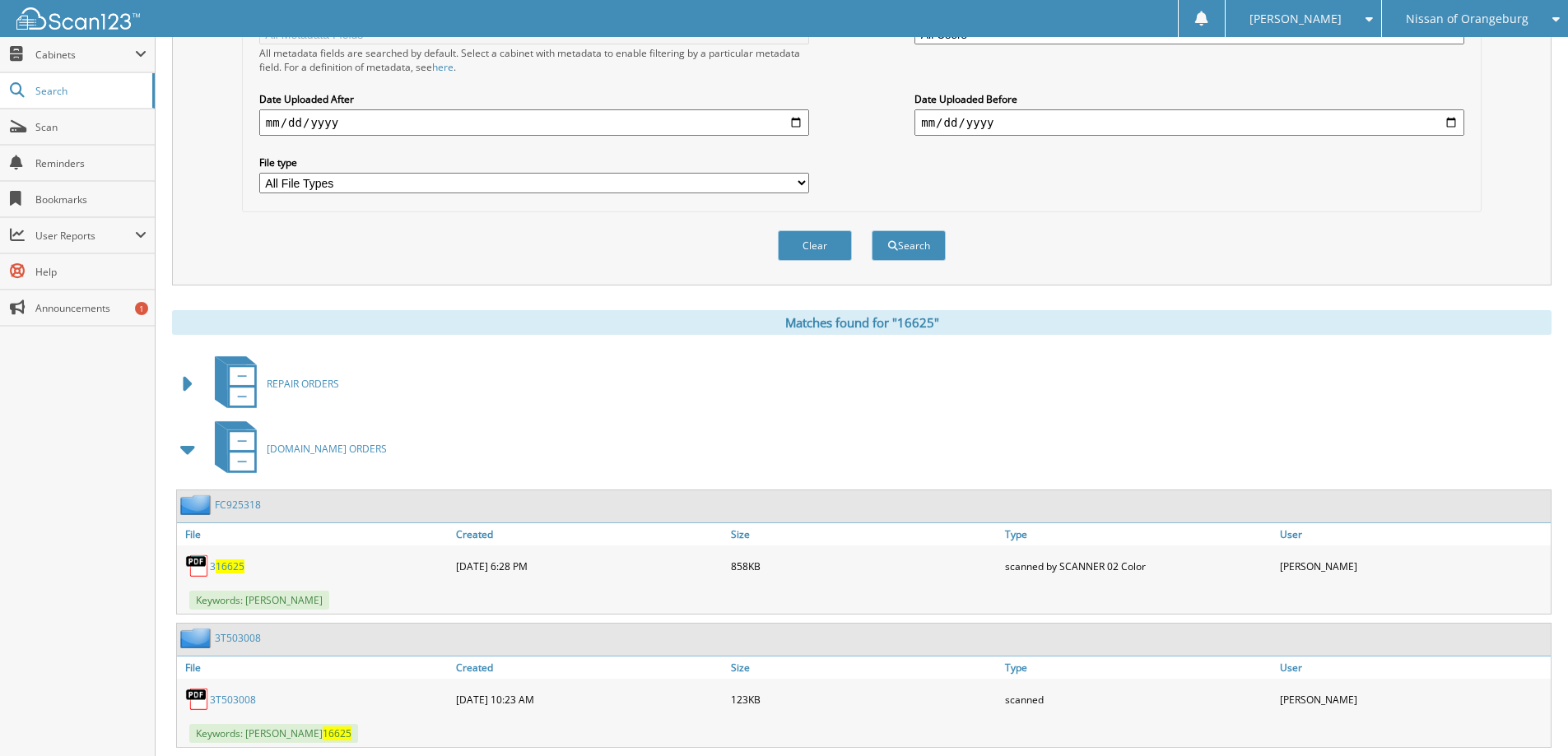
click at [191, 446] on span at bounding box center [189, 449] width 23 height 29
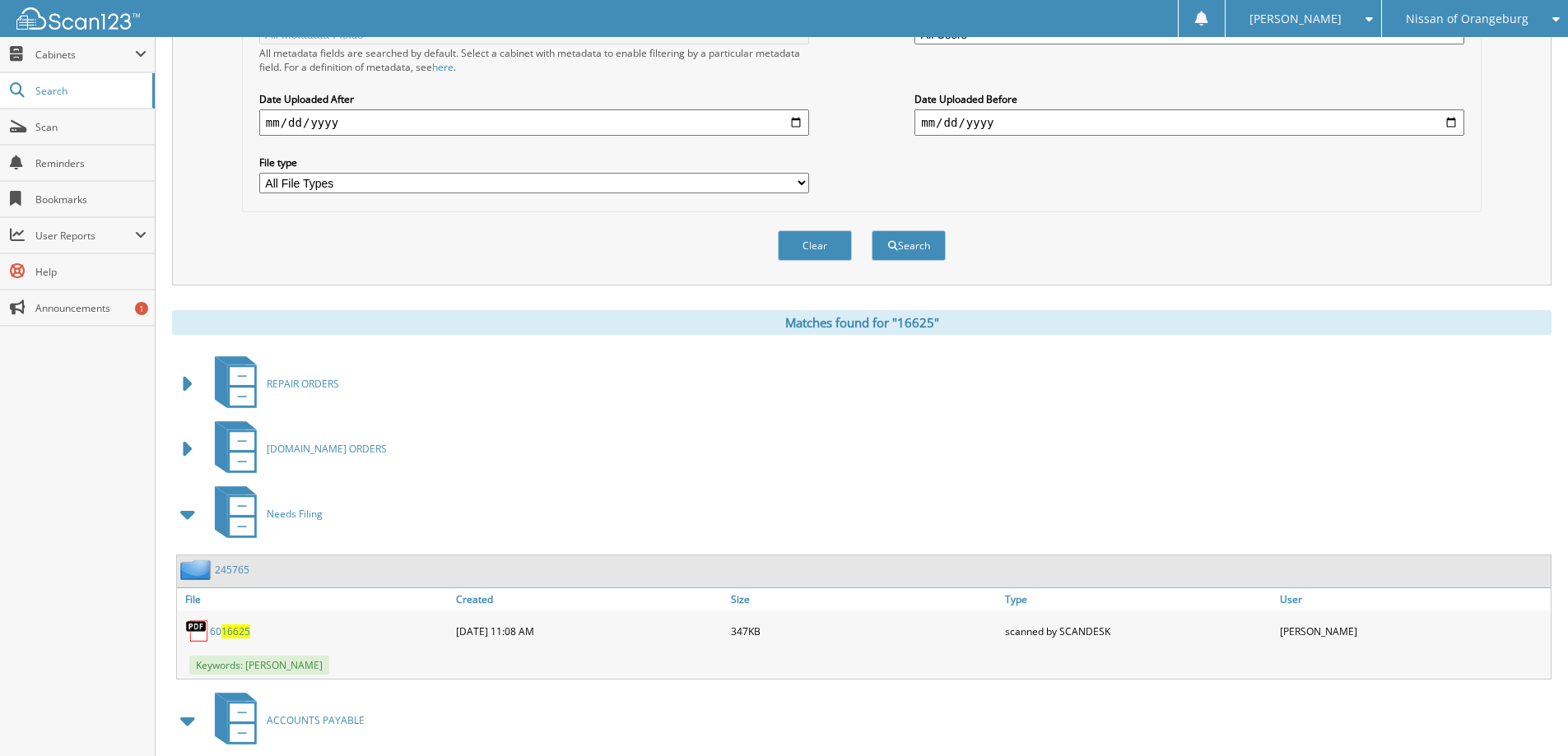
click at [179, 515] on span at bounding box center [189, 514] width 23 height 29
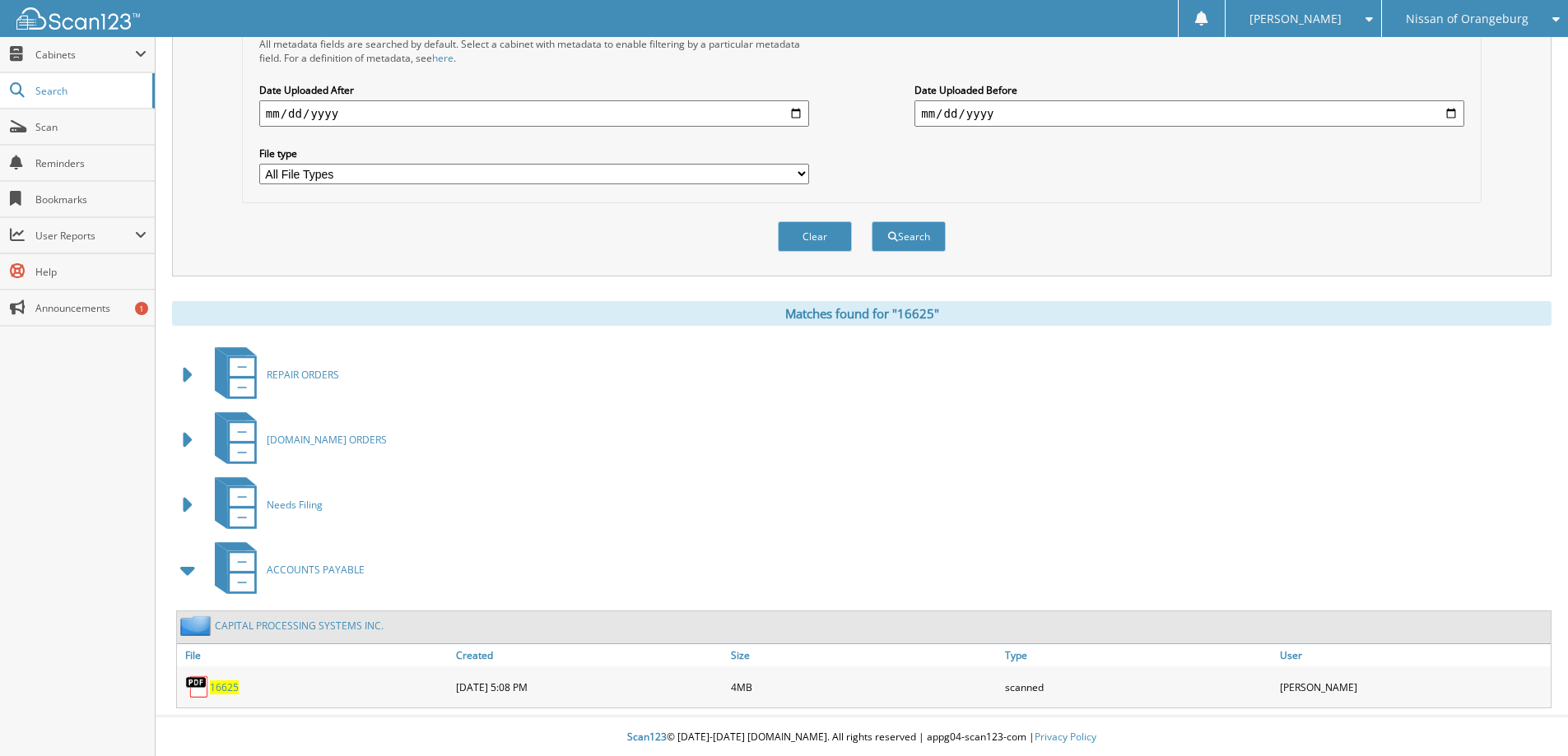
scroll to position [423, 0]
click at [223, 689] on span "16625" at bounding box center [224, 686] width 28 height 14
